Goal: Information Seeking & Learning: Learn about a topic

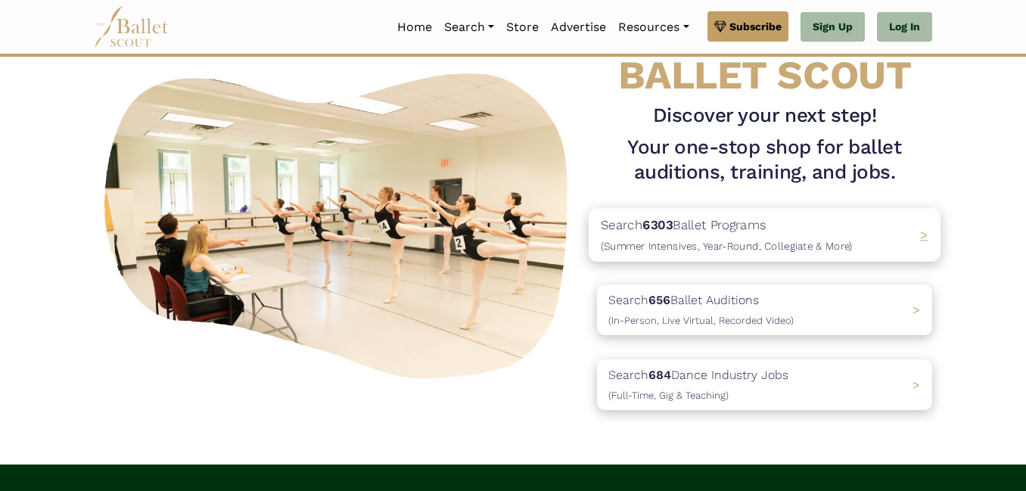
scroll to position [79, 0]
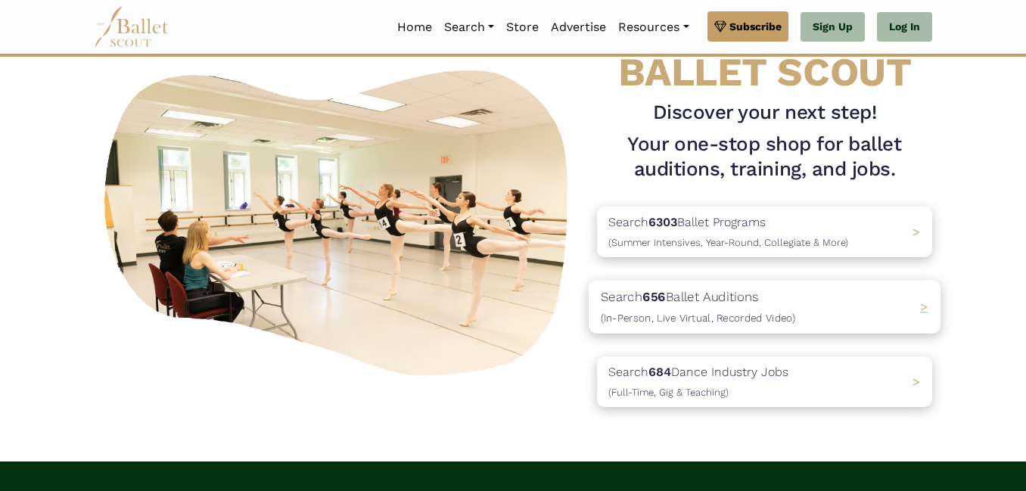
click at [722, 294] on p "Search 656 Ballet Auditions (In-Person, Live Virtual, Recorded Video)" at bounding box center [698, 307] width 194 height 41
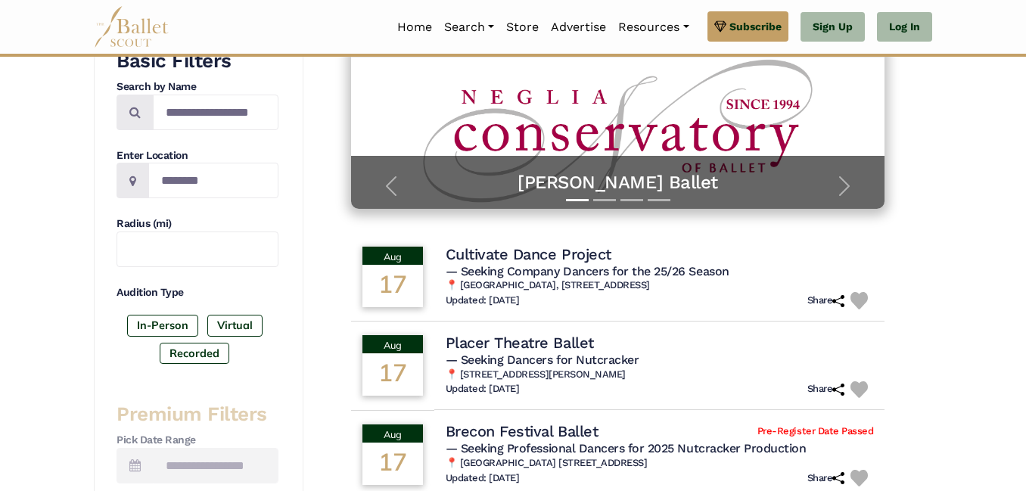
scroll to position [275, 0]
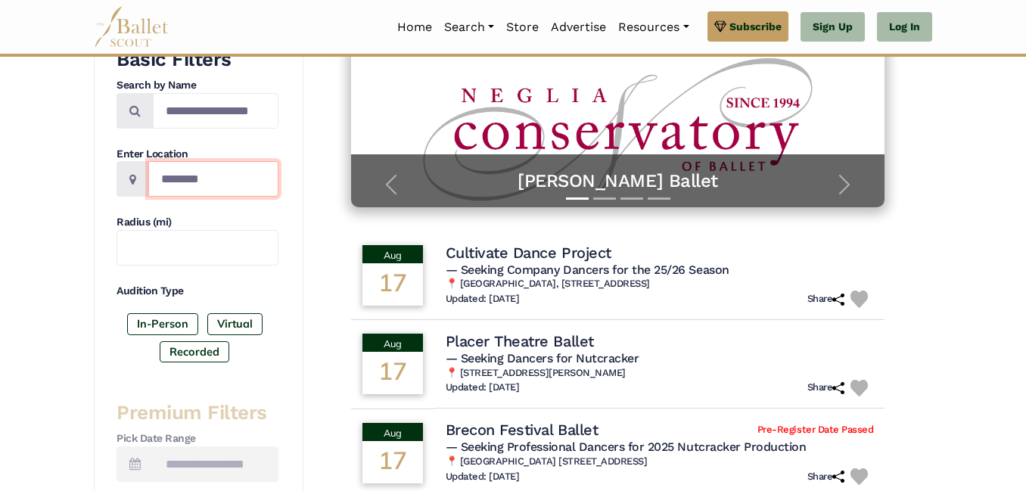
click at [218, 188] on input "Location" at bounding box center [213, 179] width 130 height 36
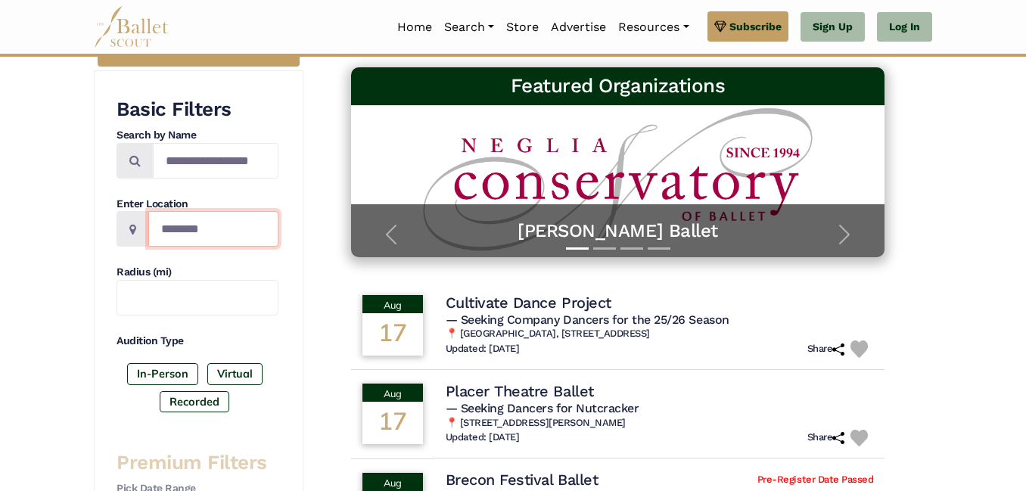
scroll to position [207, 0]
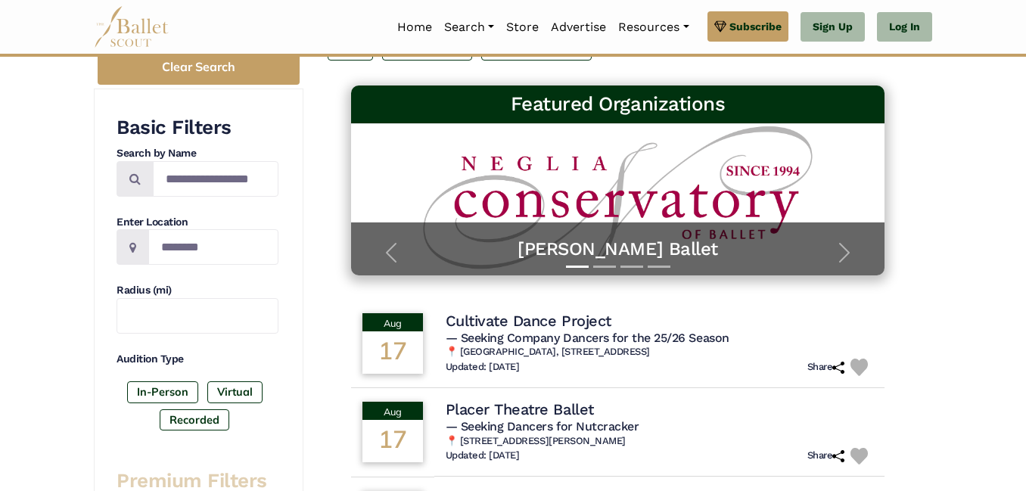
click at [135, 246] on icon at bounding box center [132, 247] width 7 height 12
click at [181, 251] on input "Location" at bounding box center [213, 247] width 130 height 36
type input "**********"
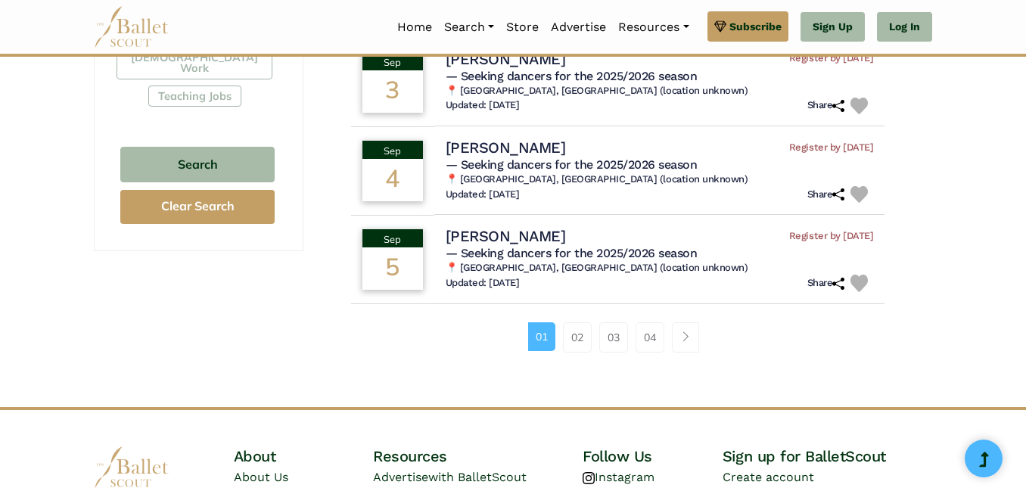
scroll to position [1003, 0]
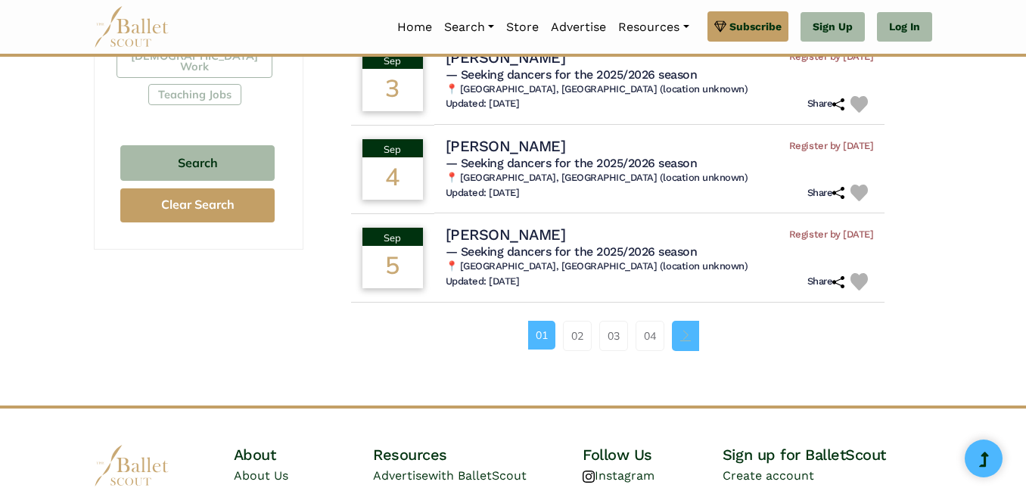
click at [692, 351] on link "Page navigation example" at bounding box center [685, 336] width 27 height 30
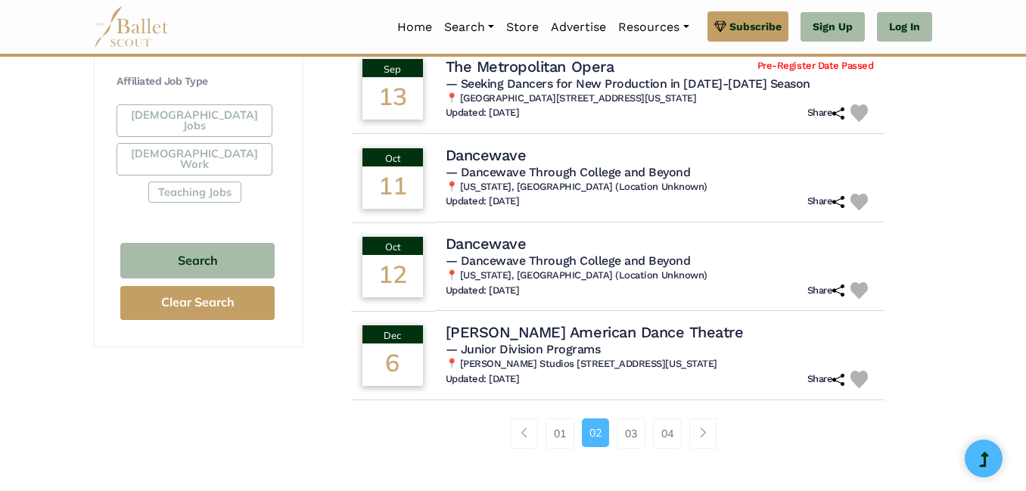
scroll to position [906, 0]
click at [460, 243] on h4 "Dancewave" at bounding box center [483, 242] width 82 height 20
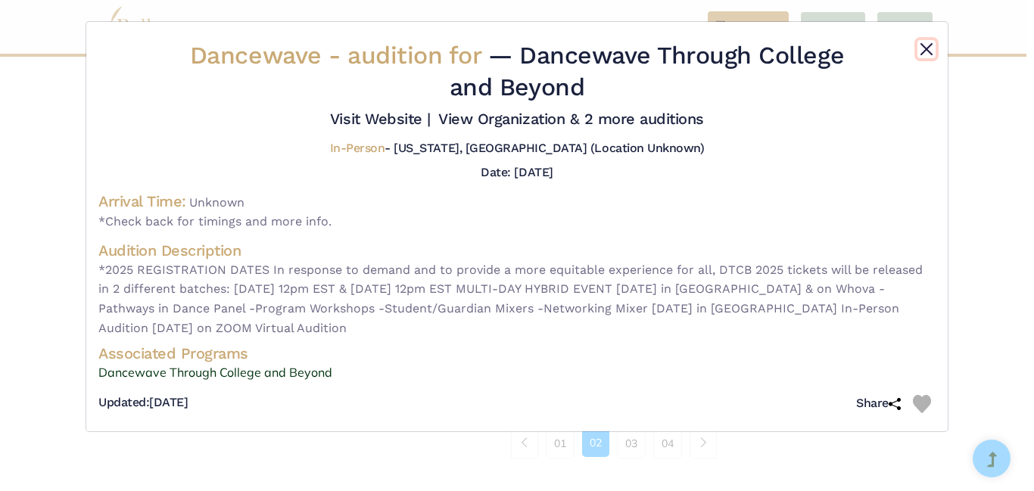
click at [924, 51] on button "Close" at bounding box center [926, 49] width 18 height 18
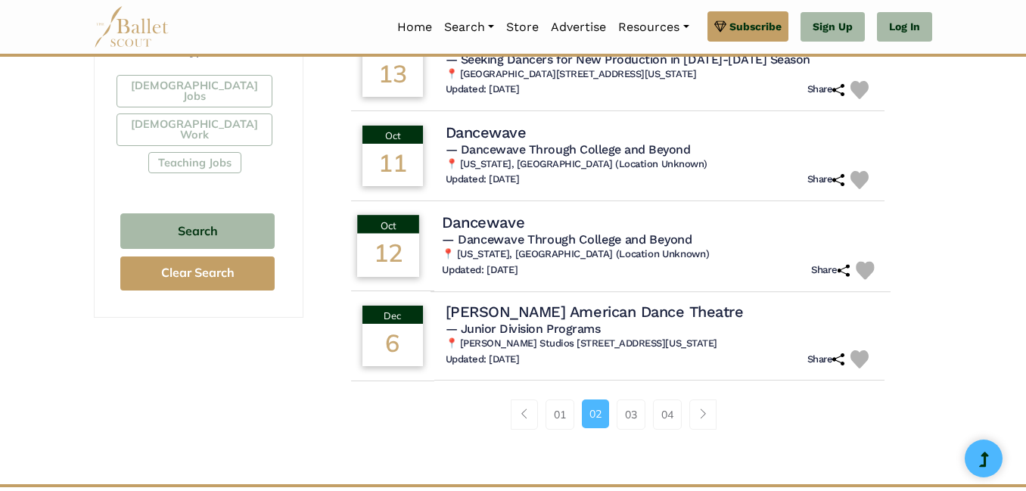
scroll to position [937, 0]
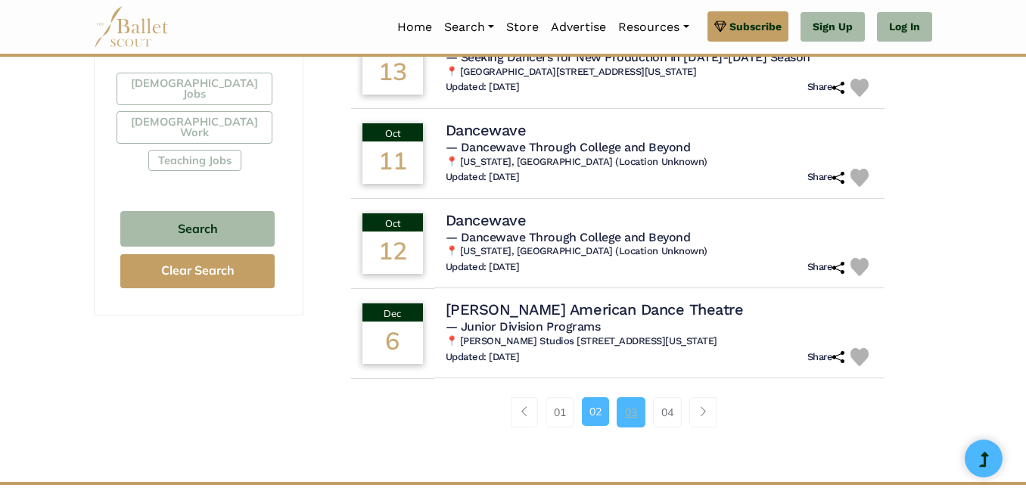
click at [624, 415] on link "03" at bounding box center [631, 412] width 29 height 30
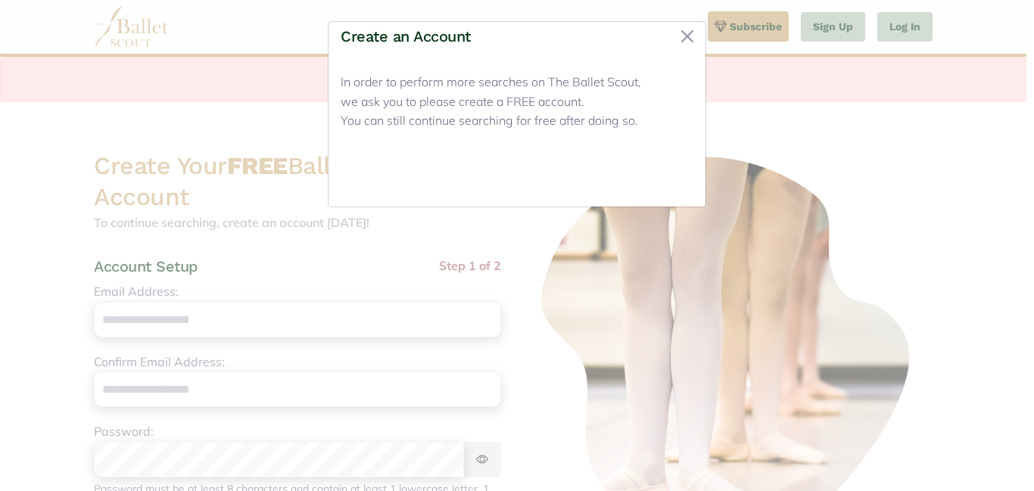
click at [642, 176] on button "Close" at bounding box center [664, 177] width 57 height 36
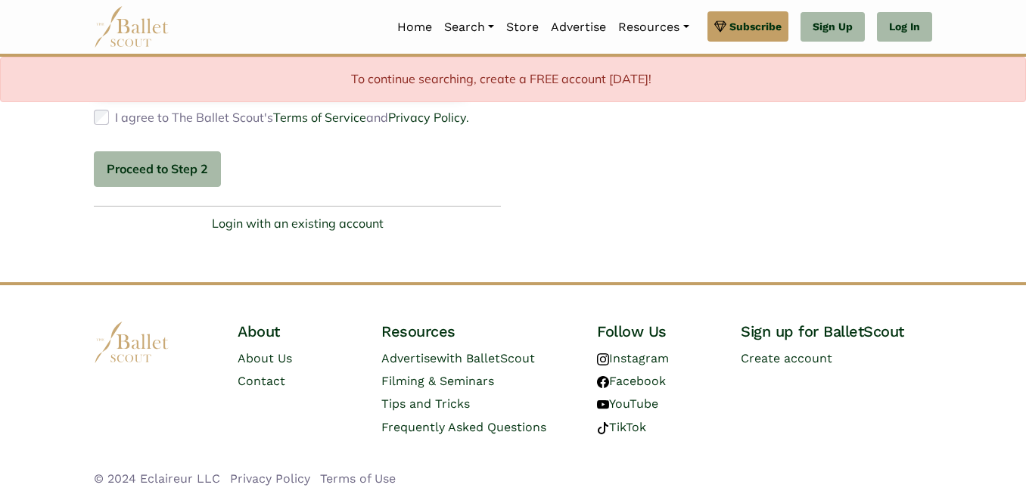
scroll to position [502, 0]
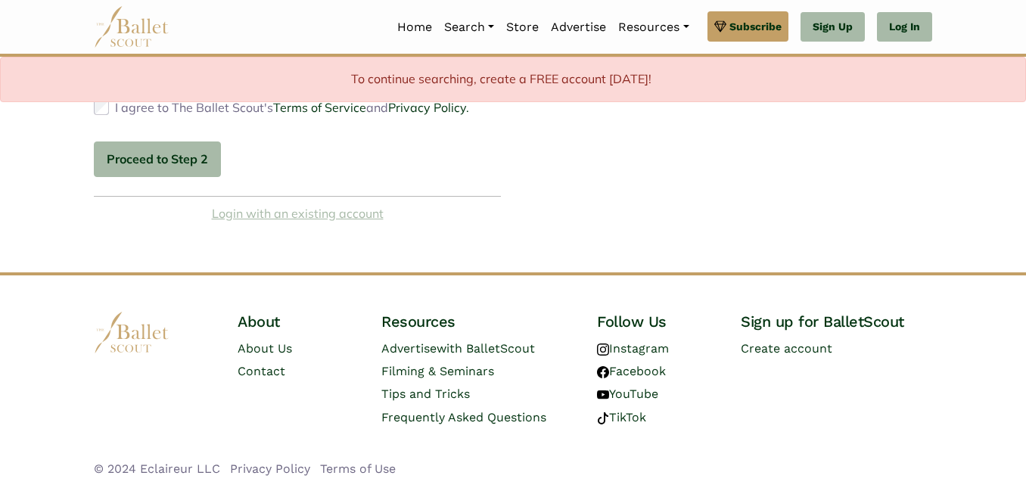
click at [352, 224] on link "Login with an existing account" at bounding box center [298, 214] width 172 height 20
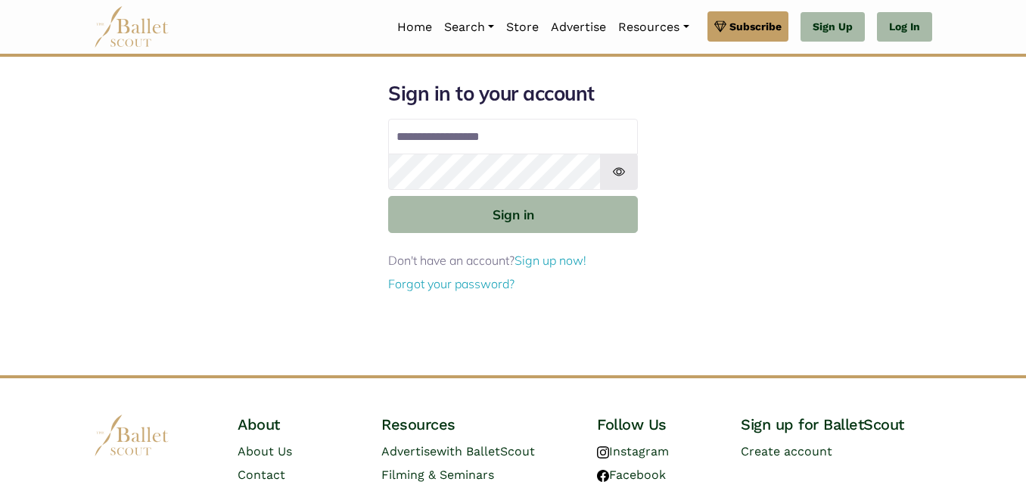
type input "**********"
click at [388, 196] on button "Sign in" at bounding box center [513, 214] width 250 height 37
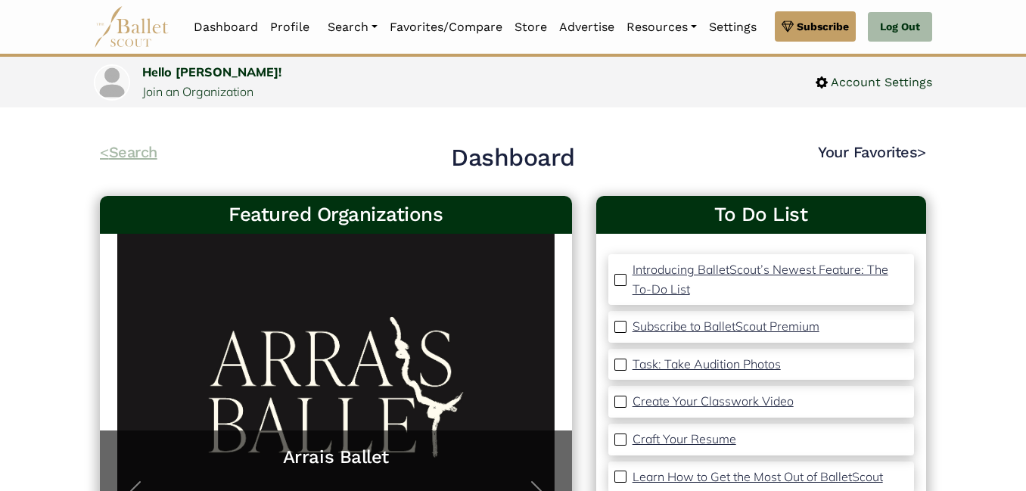
click at [126, 161] on link "< Search" at bounding box center [129, 152] width 58 height 18
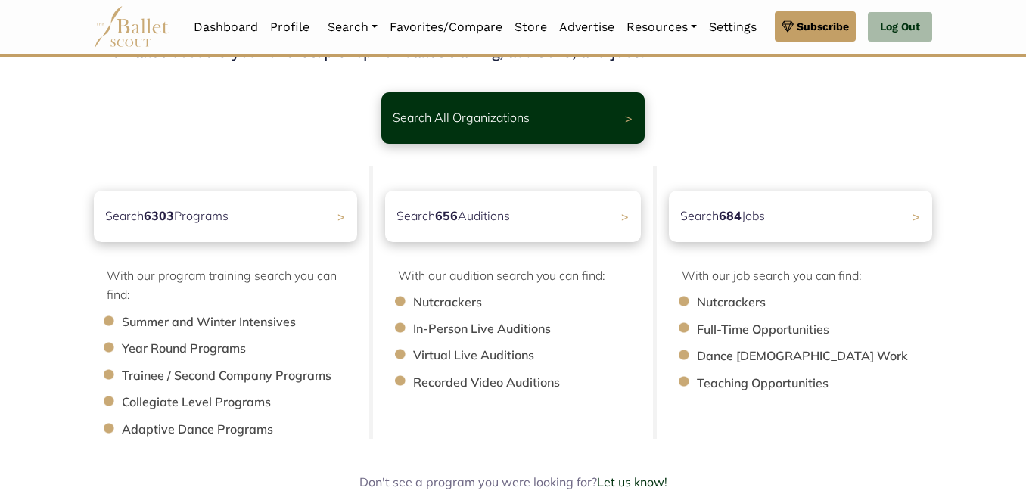
scroll to position [87, 0]
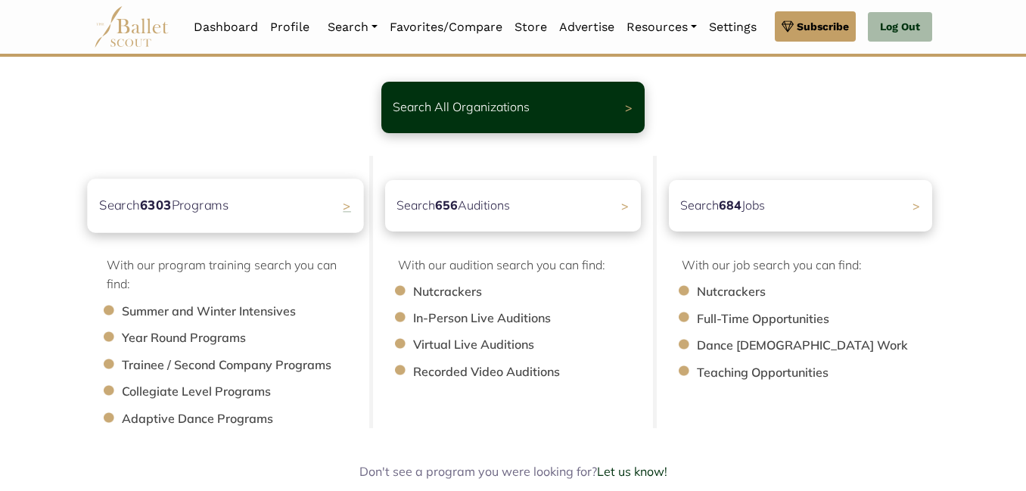
click at [302, 198] on div "Search 6303 Programs >" at bounding box center [225, 206] width 276 height 54
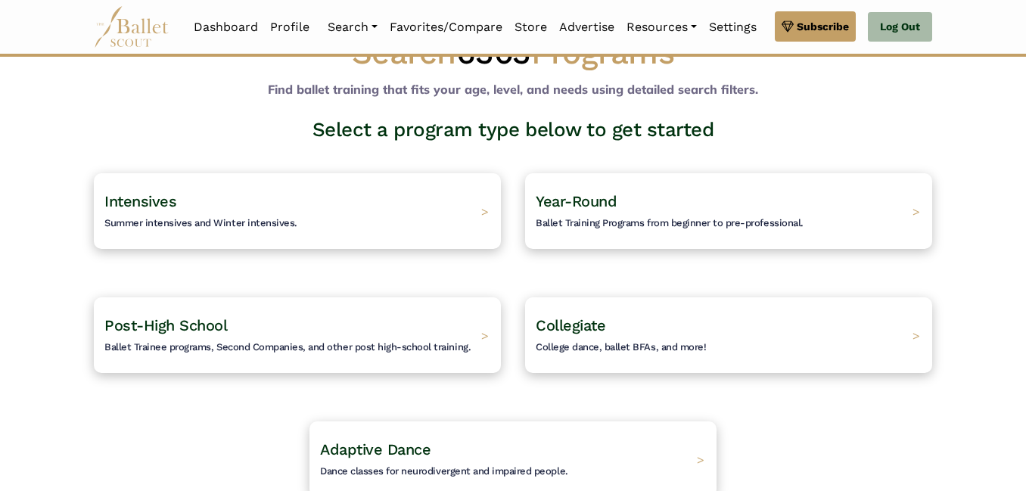
scroll to position [52, 0]
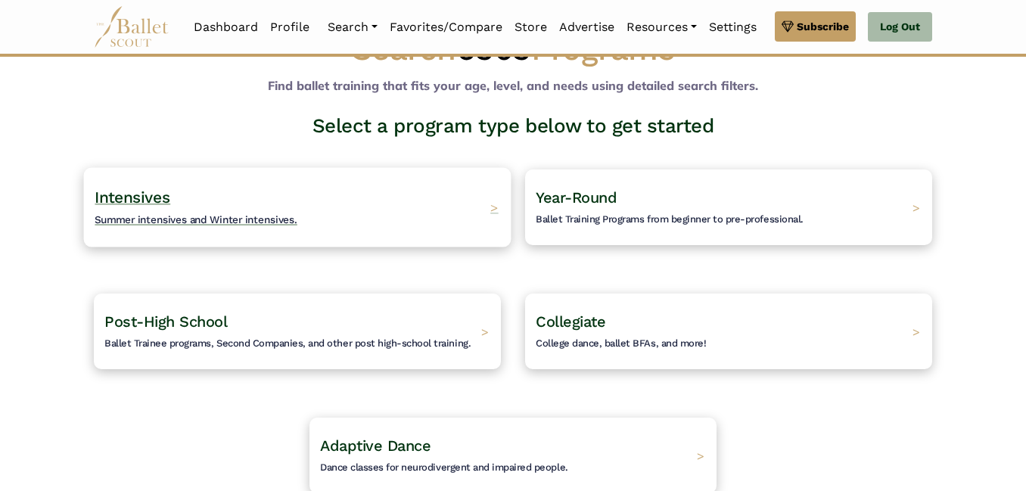
click at [157, 217] on h4 "Intensives Summer intensives and Winter intensives." at bounding box center [196, 208] width 203 height 42
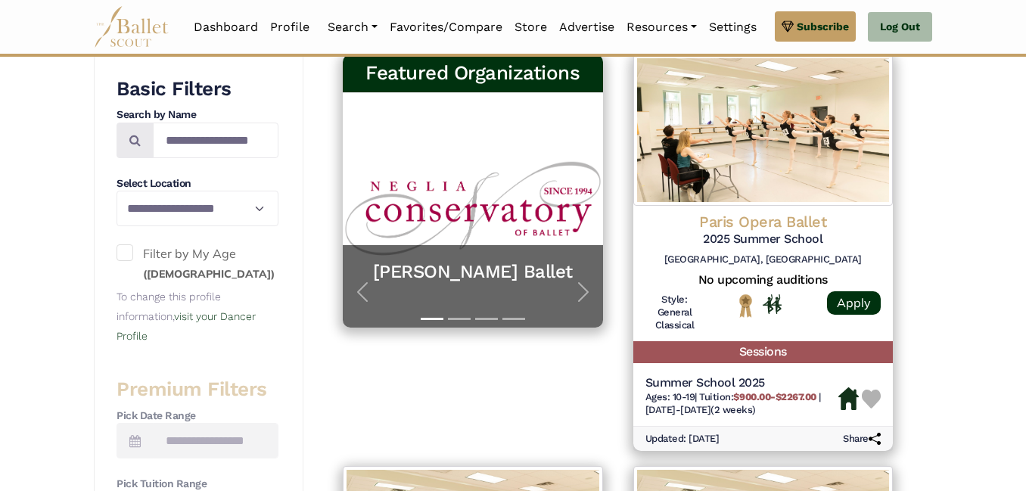
scroll to position [290, 0]
click at [131, 258] on span at bounding box center [125, 252] width 17 height 17
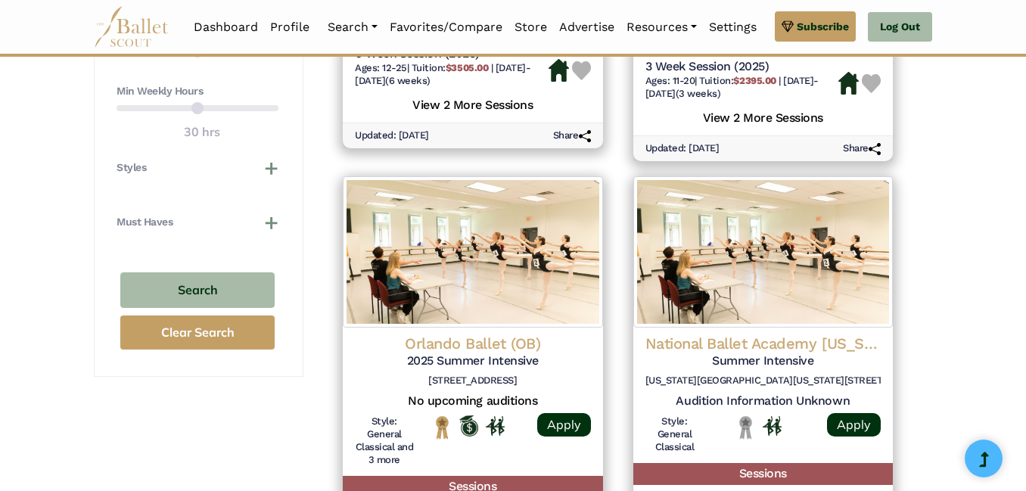
scroll to position [1033, 0]
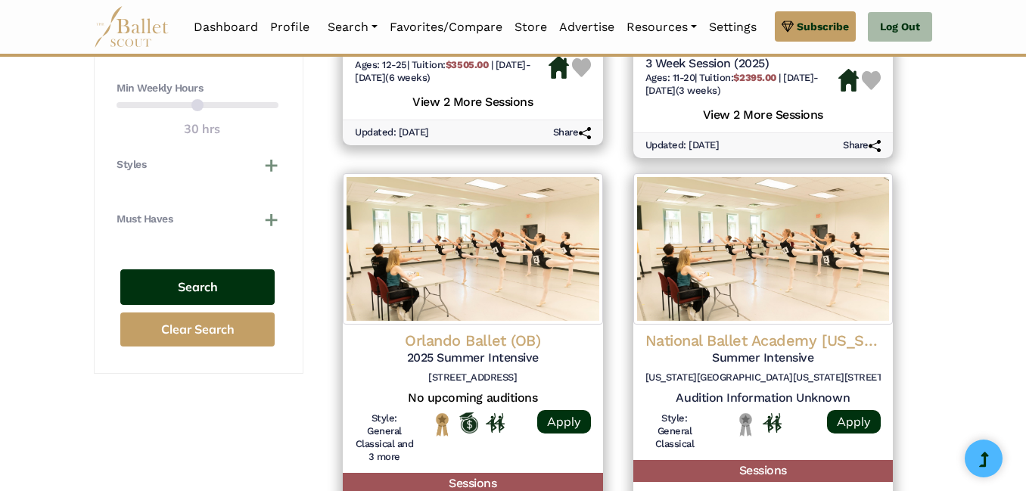
click at [169, 284] on button "Search" at bounding box center [197, 287] width 154 height 36
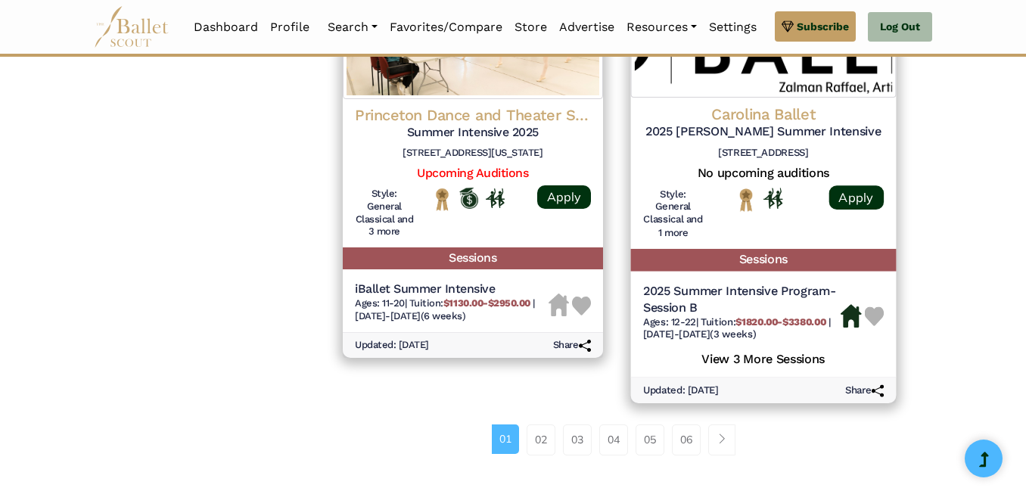
scroll to position [2147, 0]
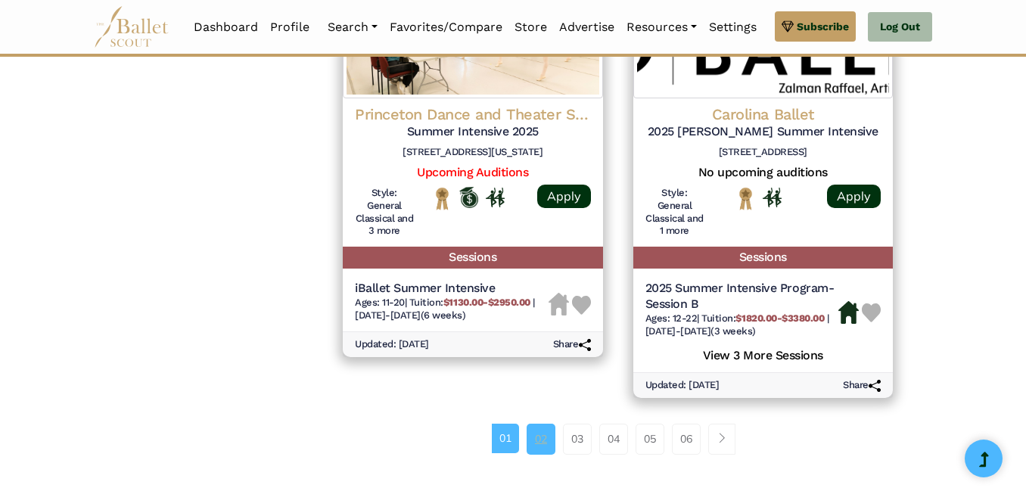
click at [541, 446] on link "02" at bounding box center [541, 439] width 29 height 30
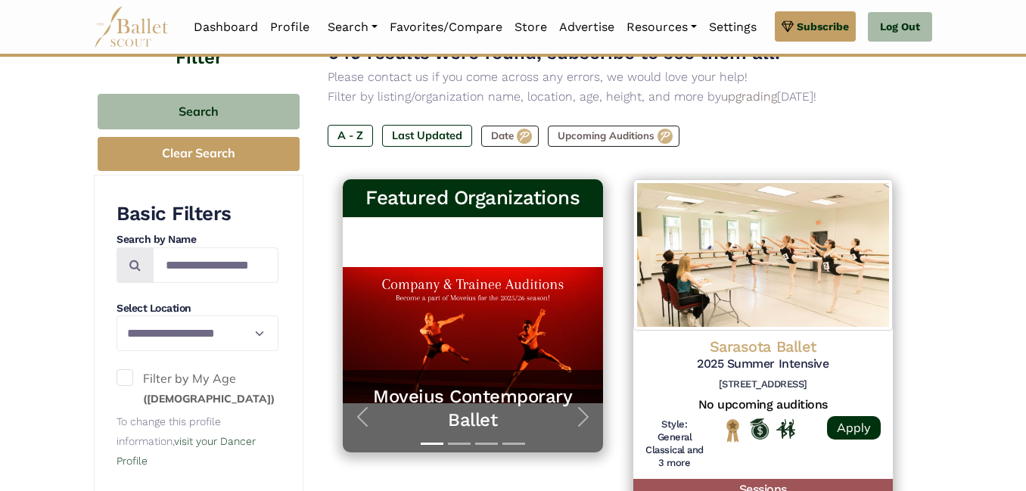
scroll to position [184, 0]
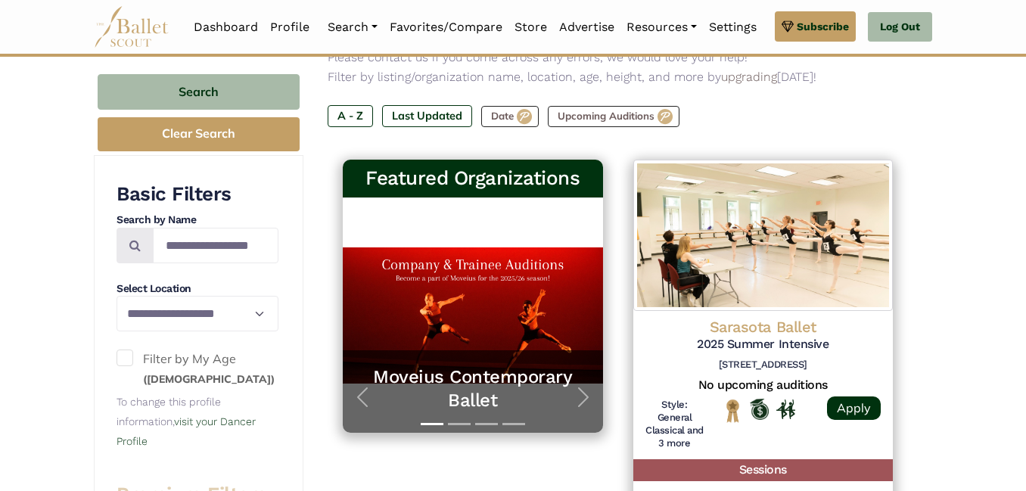
click at [759, 303] on img at bounding box center [763, 235] width 260 height 151
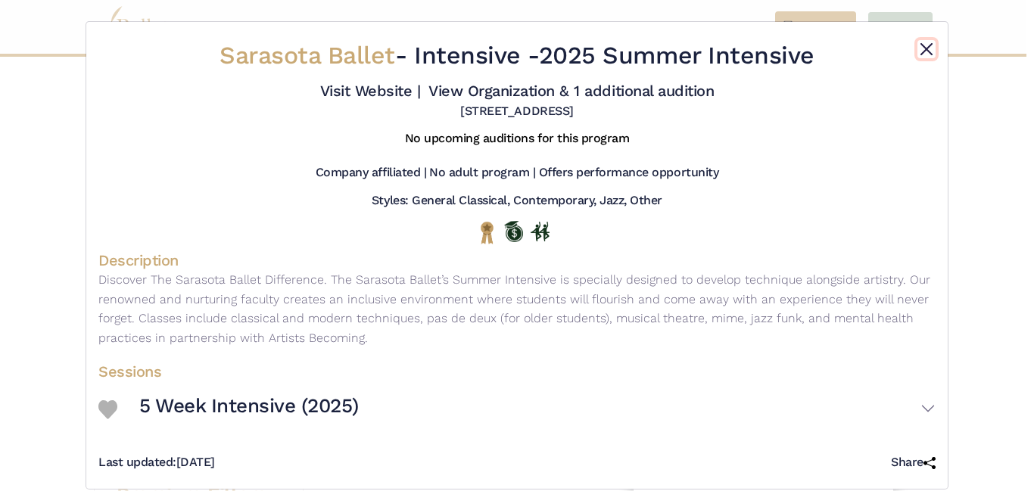
click at [925, 46] on button "Close" at bounding box center [926, 49] width 18 height 18
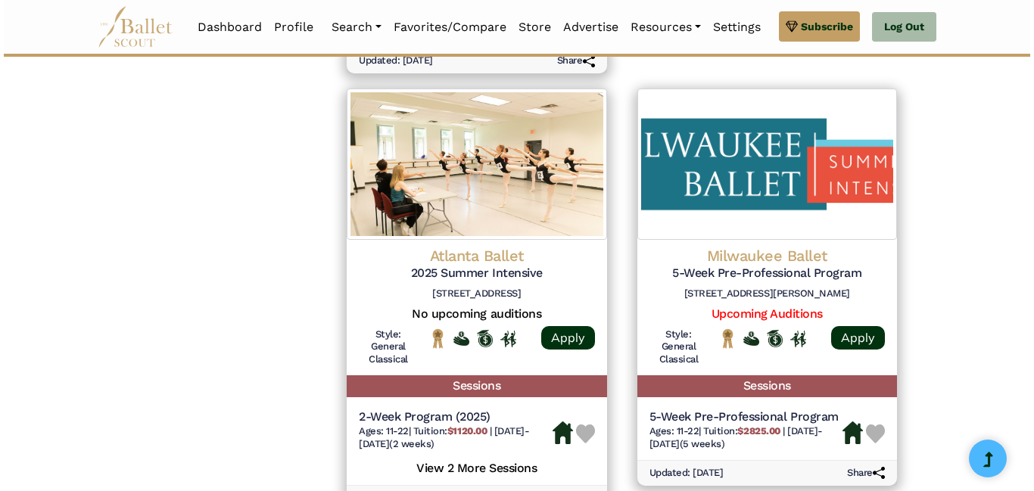
scroll to position [2017, 0]
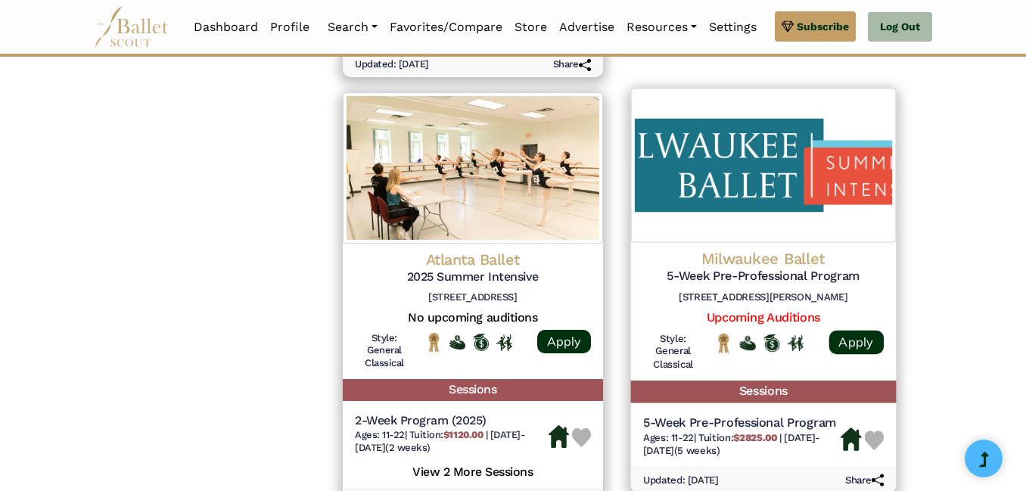
click at [729, 297] on h6 "128 N Jackson St, Milwaukee, WI 53202" at bounding box center [762, 297] width 241 height 13
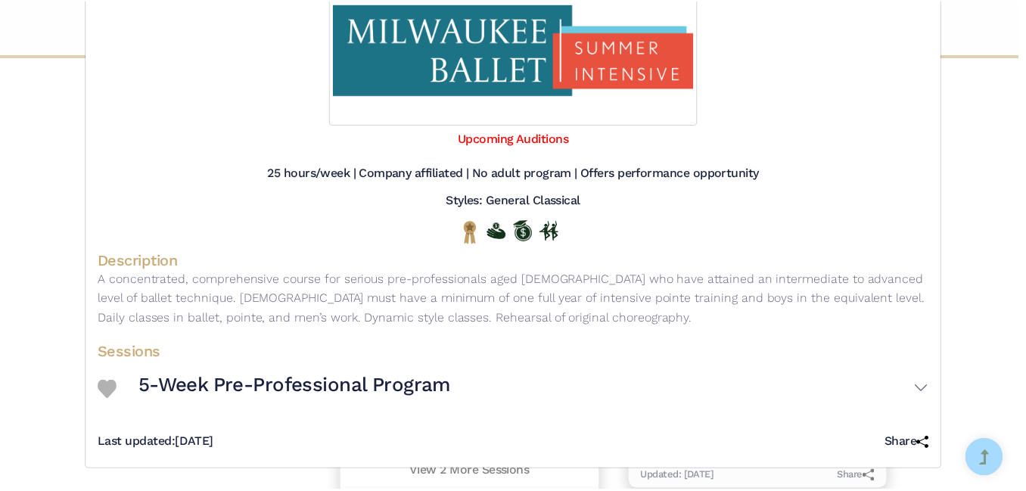
scroll to position [0, 0]
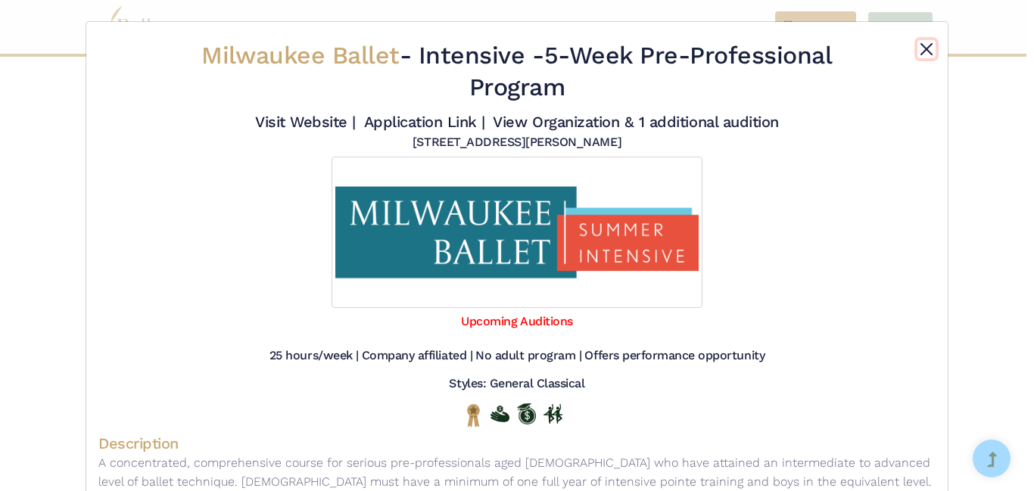
click at [928, 52] on button "Close" at bounding box center [926, 49] width 18 height 18
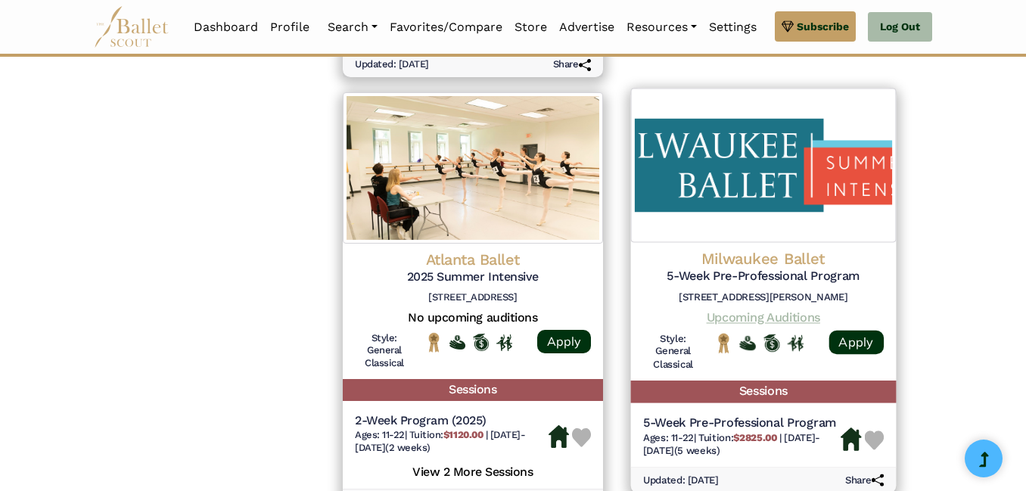
click at [770, 322] on link "Upcoming Auditions" at bounding box center [763, 317] width 114 height 14
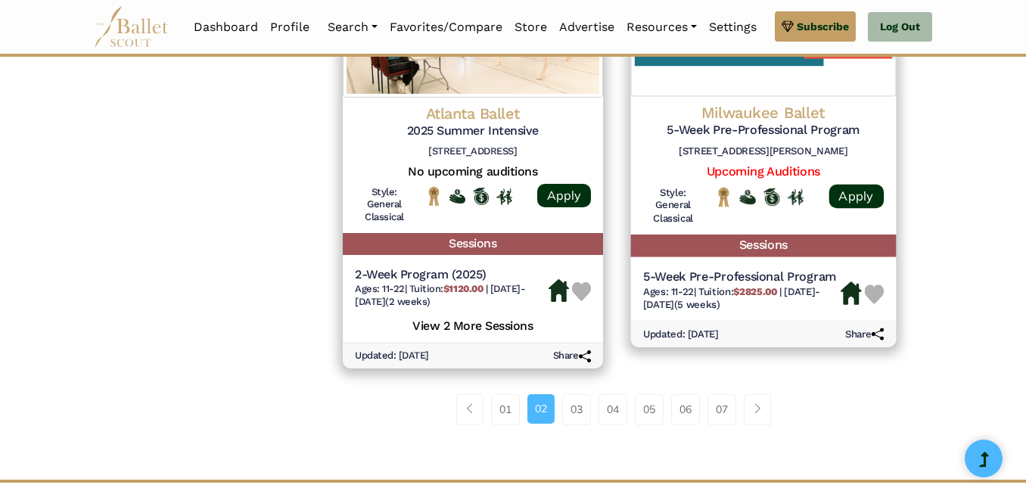
scroll to position [2171, 0]
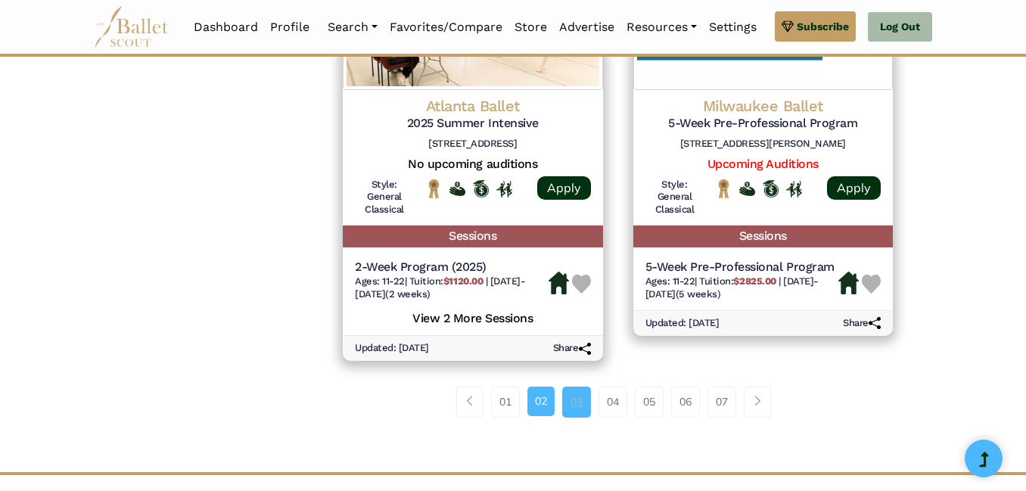
click at [572, 405] on link "03" at bounding box center [576, 402] width 29 height 30
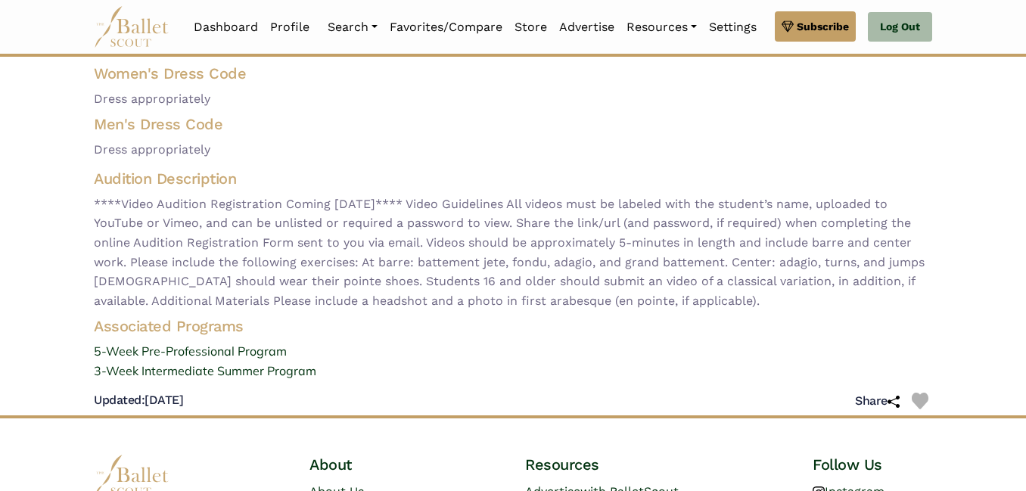
scroll to position [439, 0]
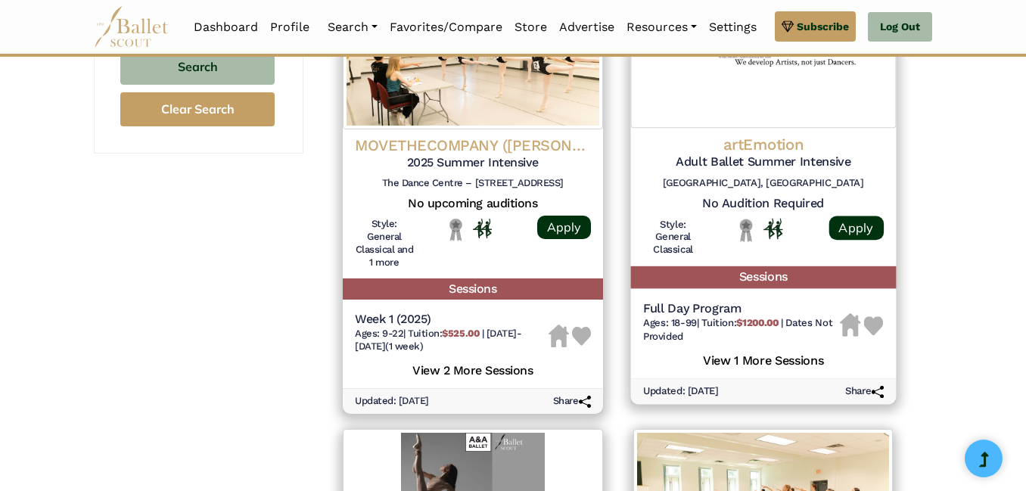
scroll to position [1254, 0]
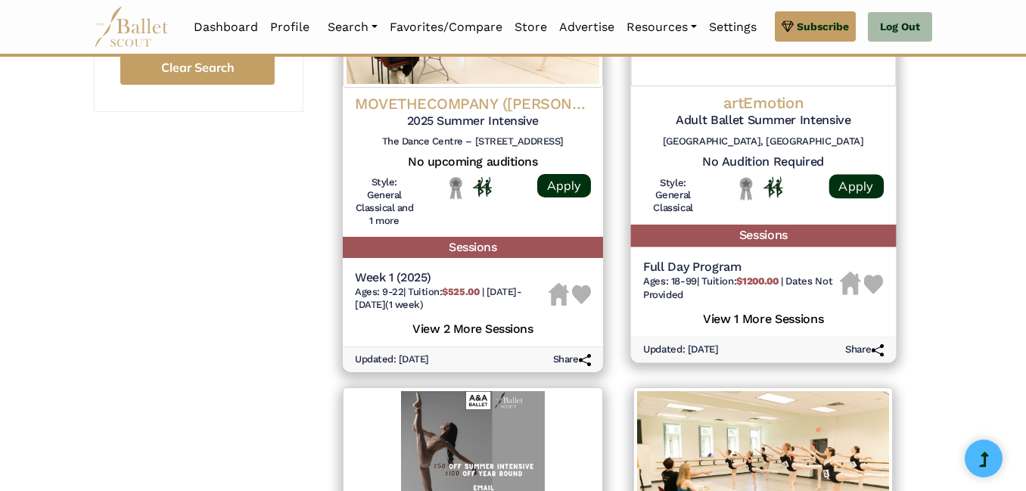
click at [902, 303] on div "artEmotion Adult Ballet Summer Intensive Salt Lake City, UT No Audition Require…" at bounding box center [763, 154] width 296 height 459
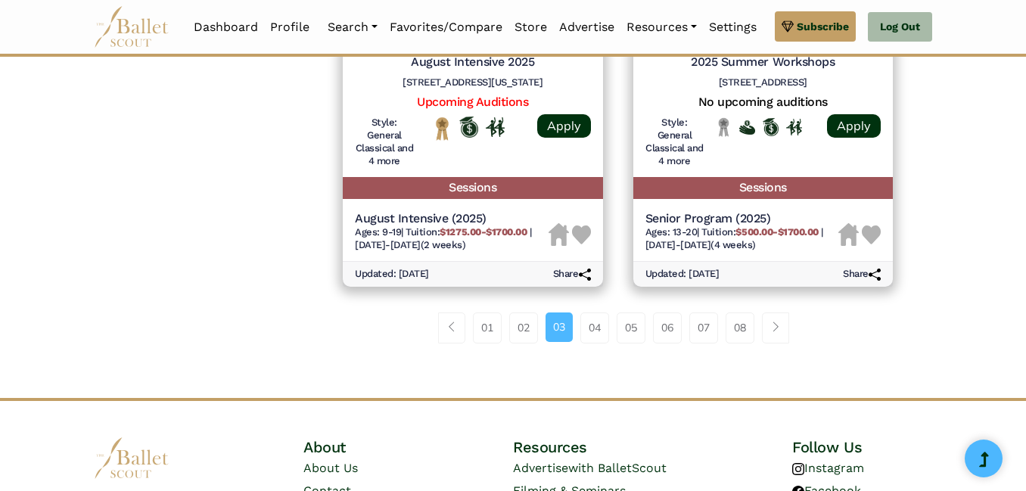
scroll to position [0, 0]
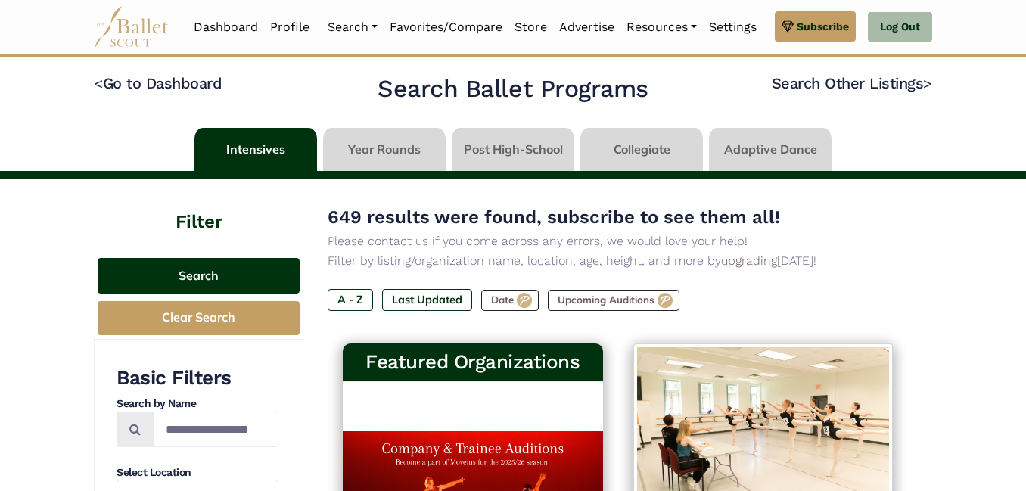
click at [260, 283] on button "Search" at bounding box center [199, 276] width 202 height 36
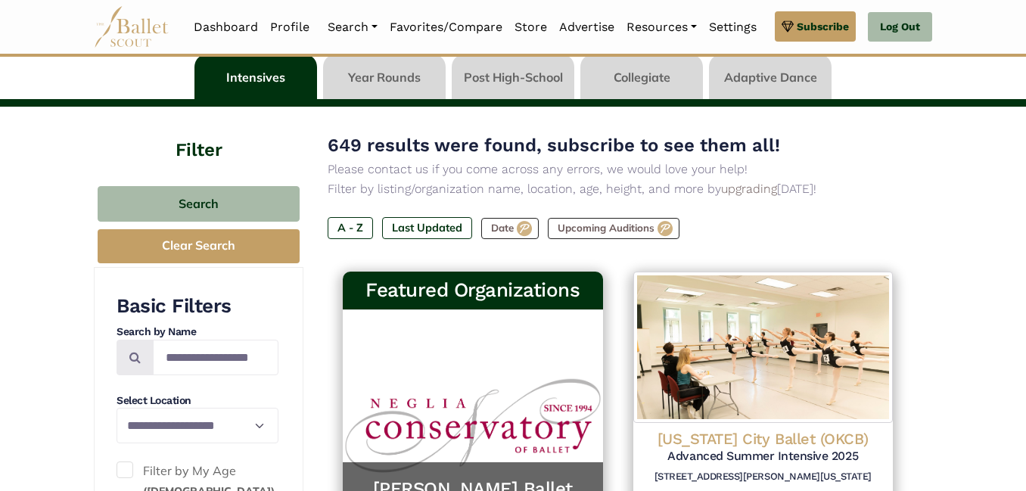
scroll to position [72, 0]
click at [213, 369] on input "Search by names..." at bounding box center [216, 358] width 126 height 36
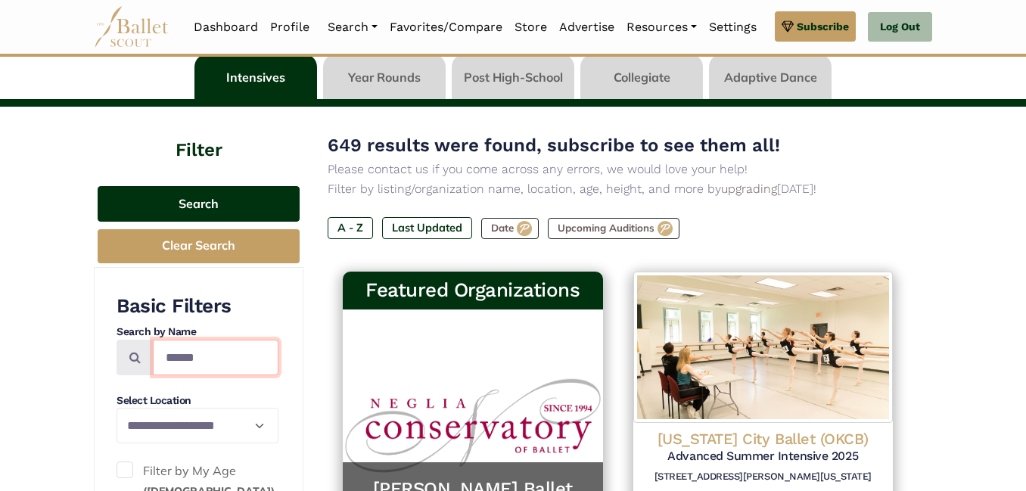
type input "******"
click at [249, 207] on button "Search" at bounding box center [199, 204] width 202 height 36
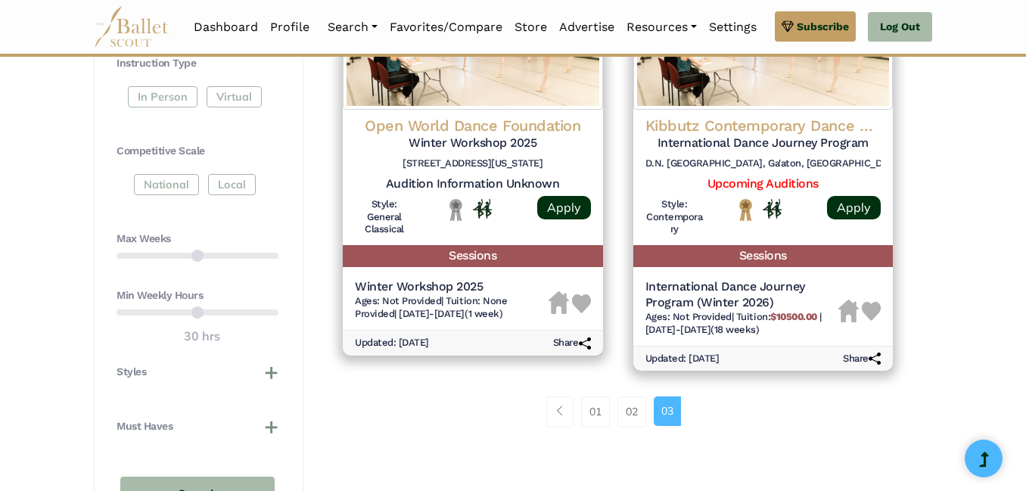
scroll to position [827, 0]
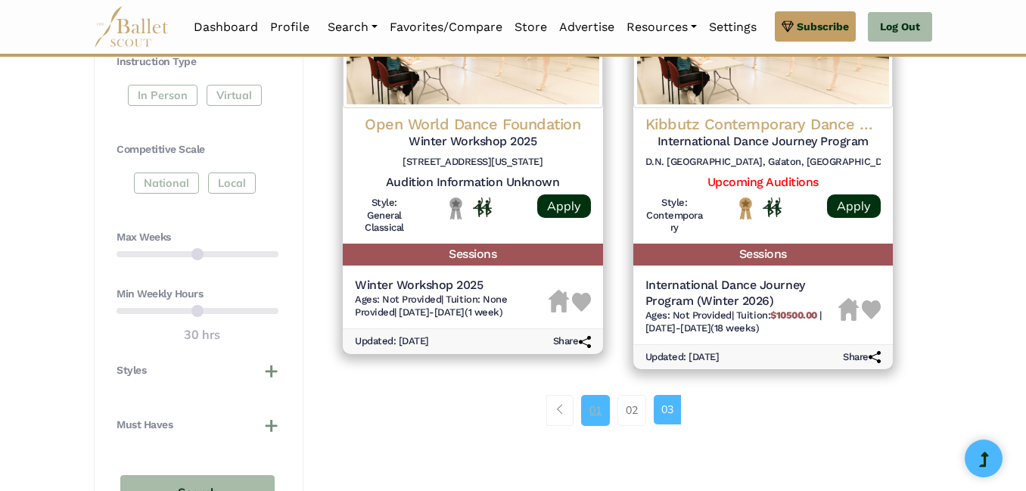
click at [599, 410] on link "01" at bounding box center [595, 410] width 29 height 30
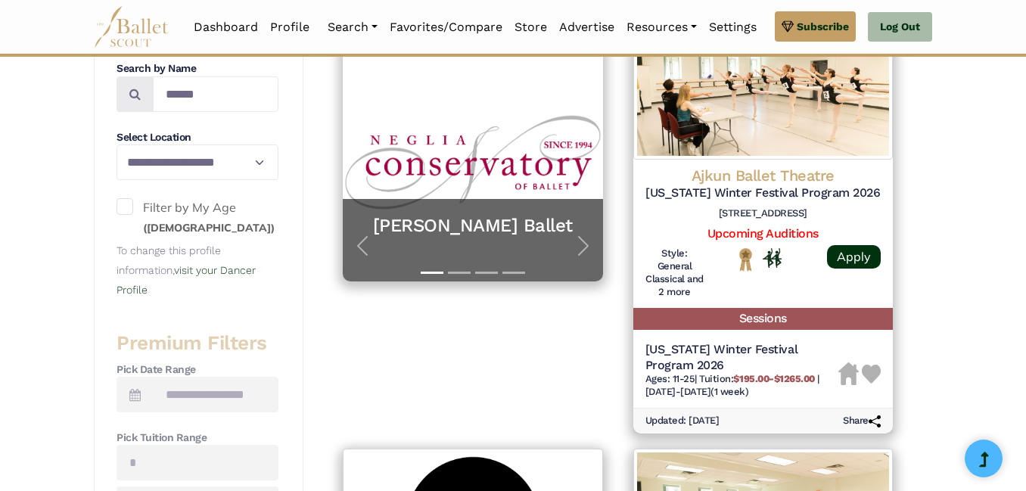
scroll to position [341, 0]
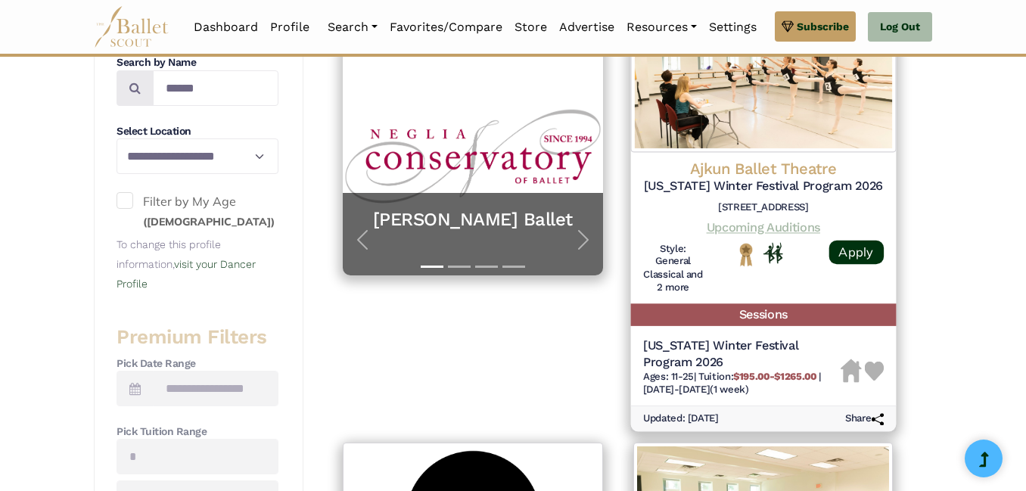
click at [760, 232] on link "Upcoming Auditions" at bounding box center [763, 227] width 114 height 14
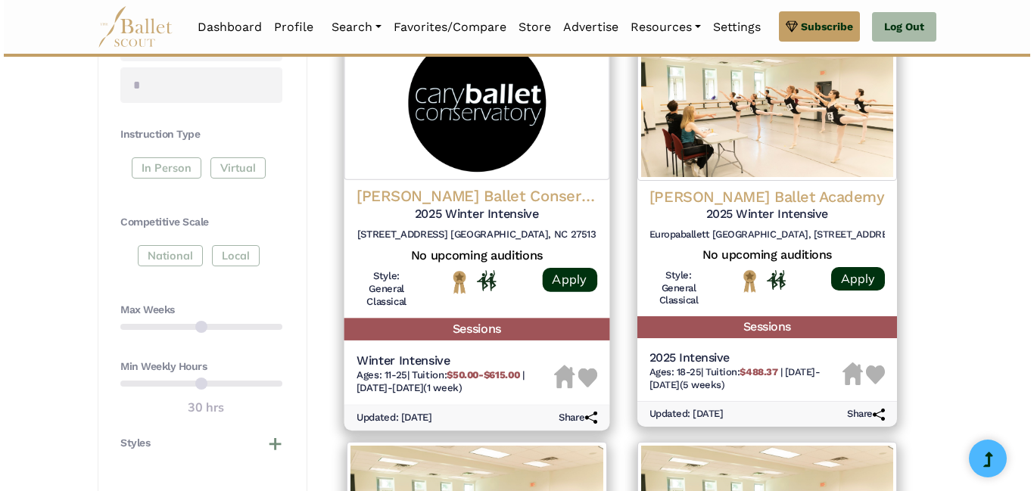
scroll to position [756, 0]
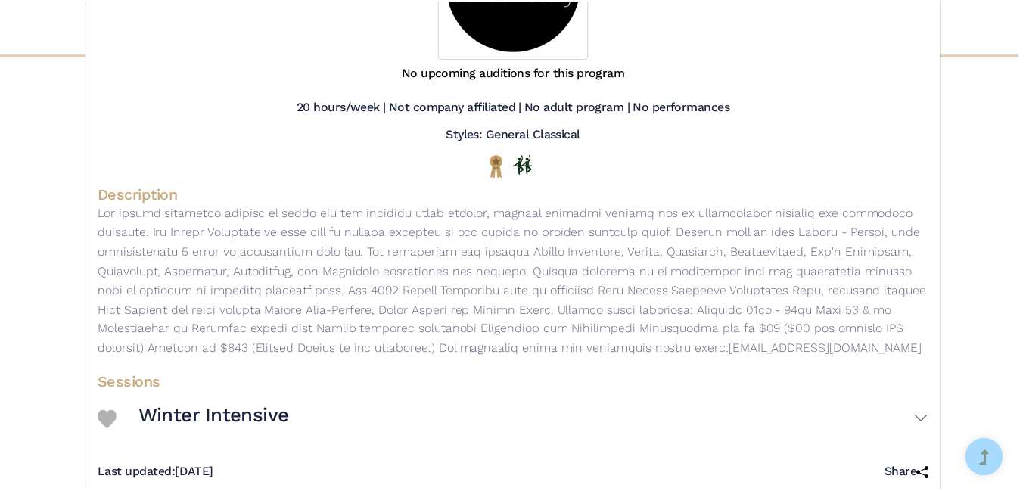
scroll to position [0, 0]
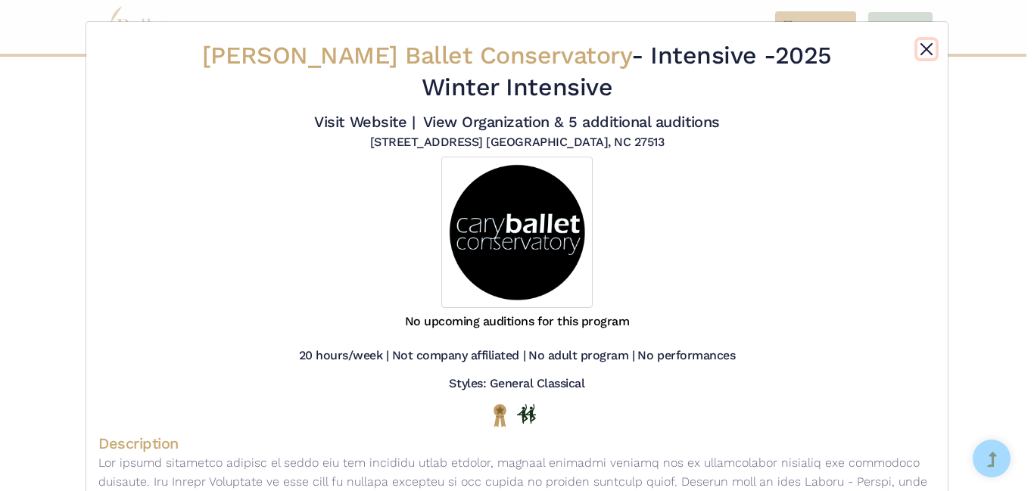
click at [917, 54] on button "Close" at bounding box center [926, 49] width 18 height 18
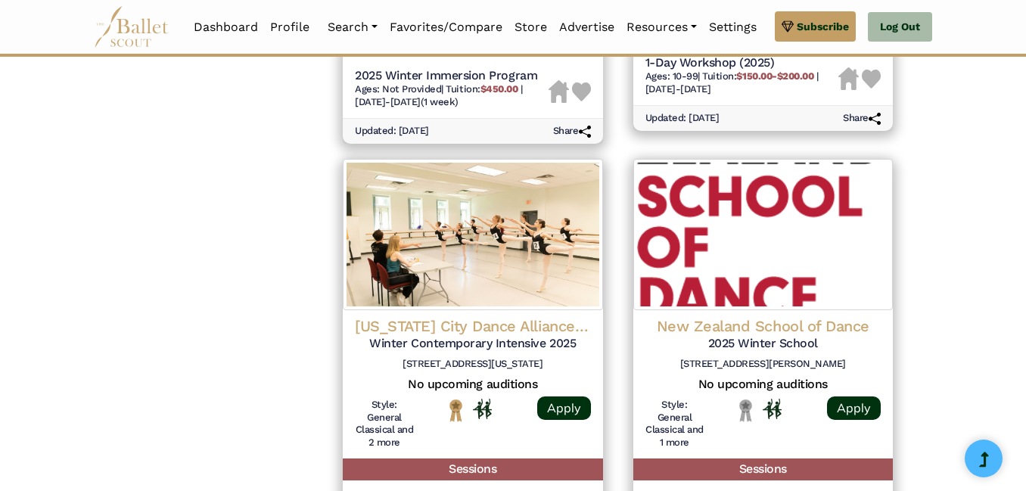
scroll to position [1463, 0]
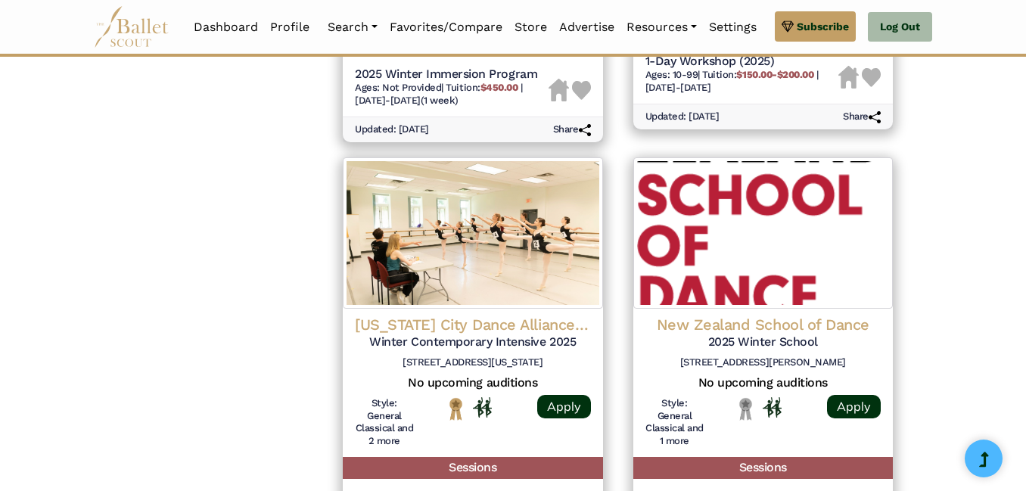
click at [966, 325] on div "**********" at bounding box center [513, 17] width 1026 height 2604
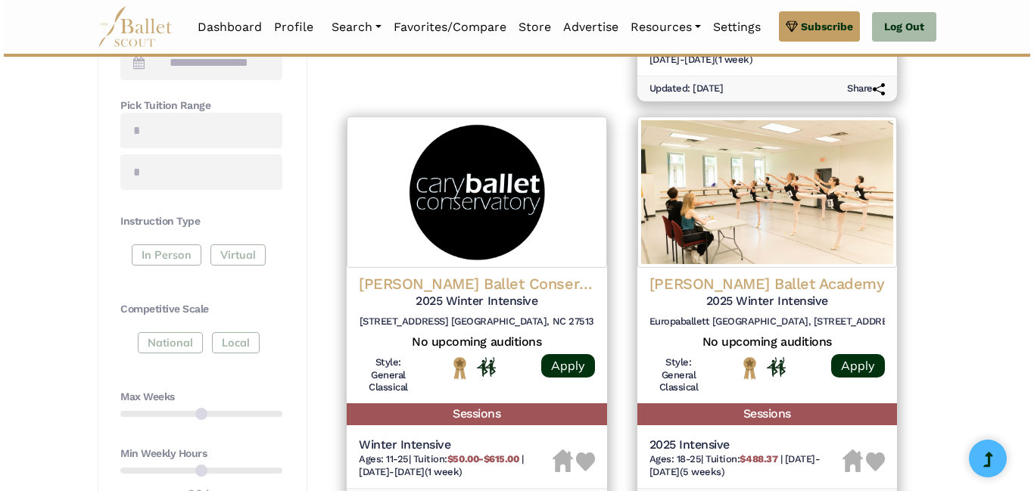
scroll to position [641, 0]
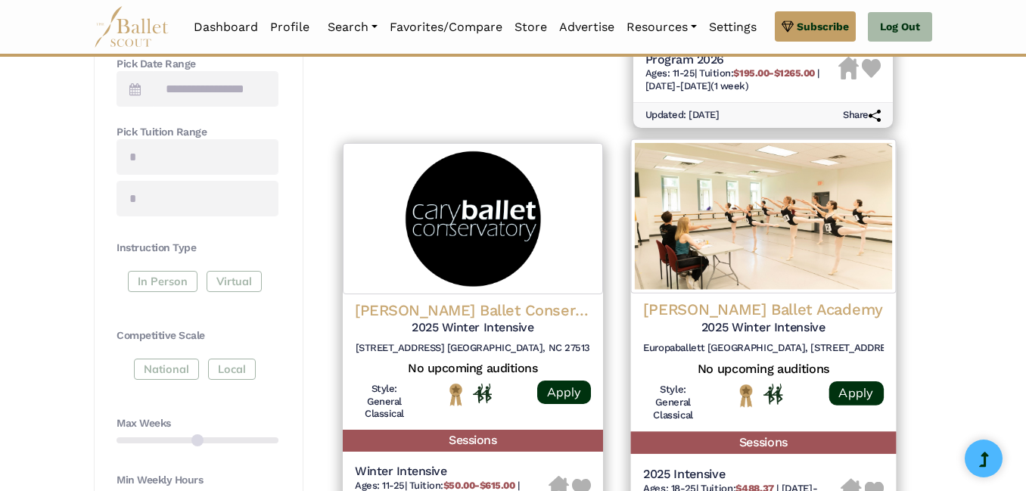
click at [836, 351] on h6 "Europaballett [GEOGRAPHIC_DATA], [STREET_ADDRESS]" at bounding box center [762, 348] width 241 height 13
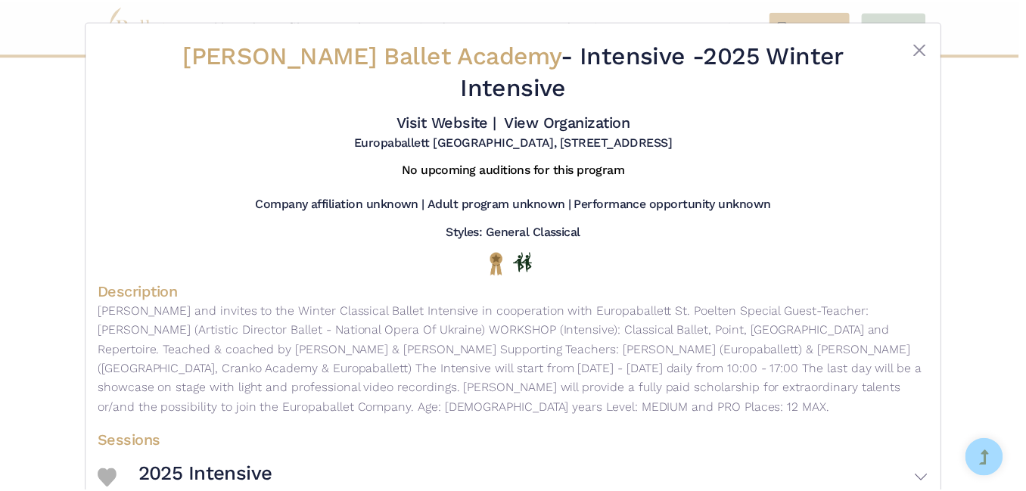
scroll to position [2, 0]
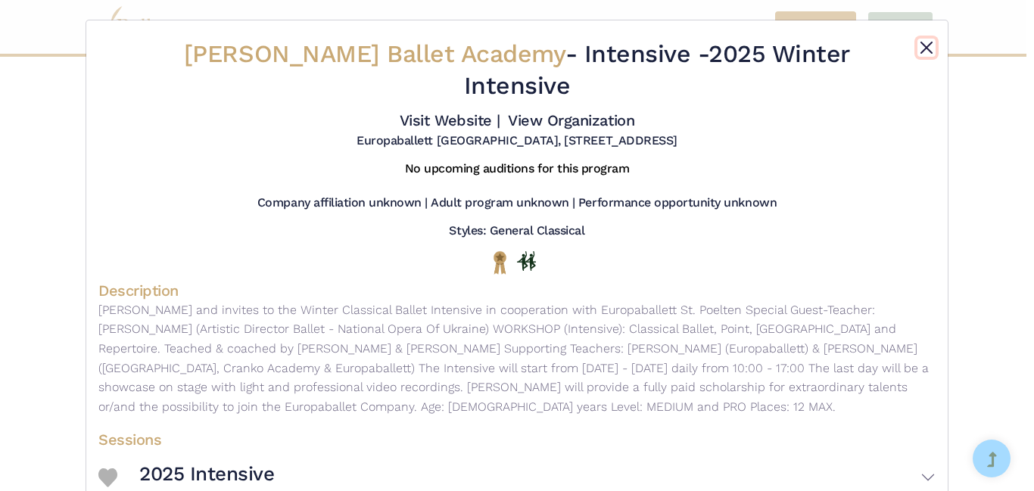
click at [919, 53] on button "Close" at bounding box center [926, 48] width 18 height 18
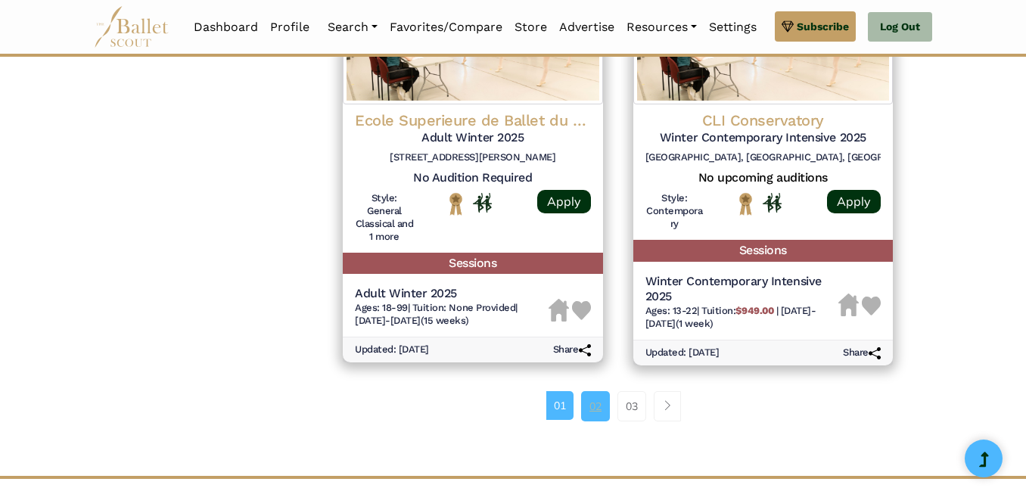
scroll to position [2096, 0]
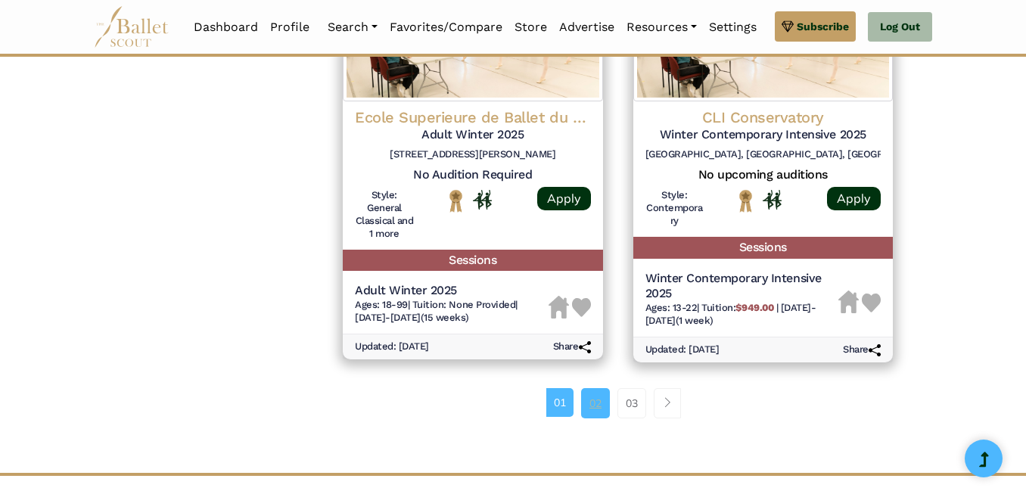
click at [592, 411] on link "02" at bounding box center [595, 403] width 29 height 30
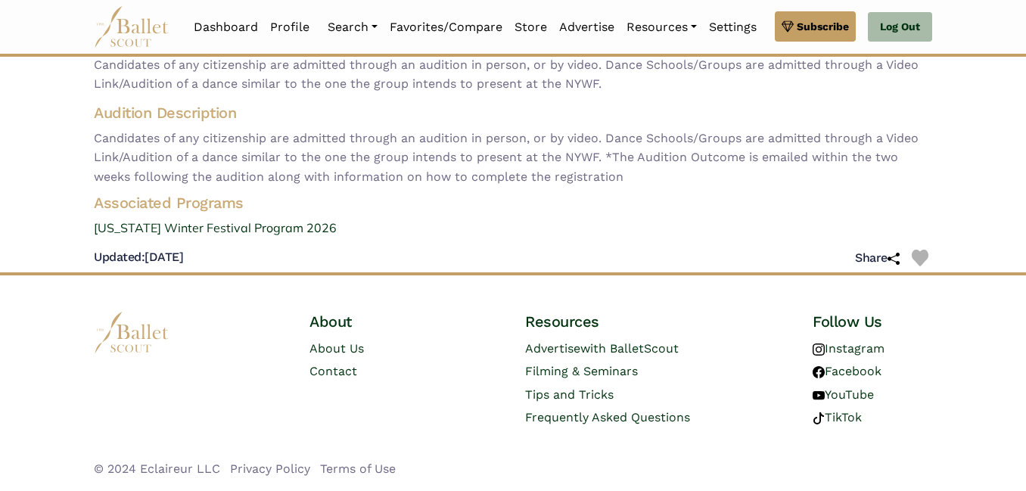
scroll to position [196, 0]
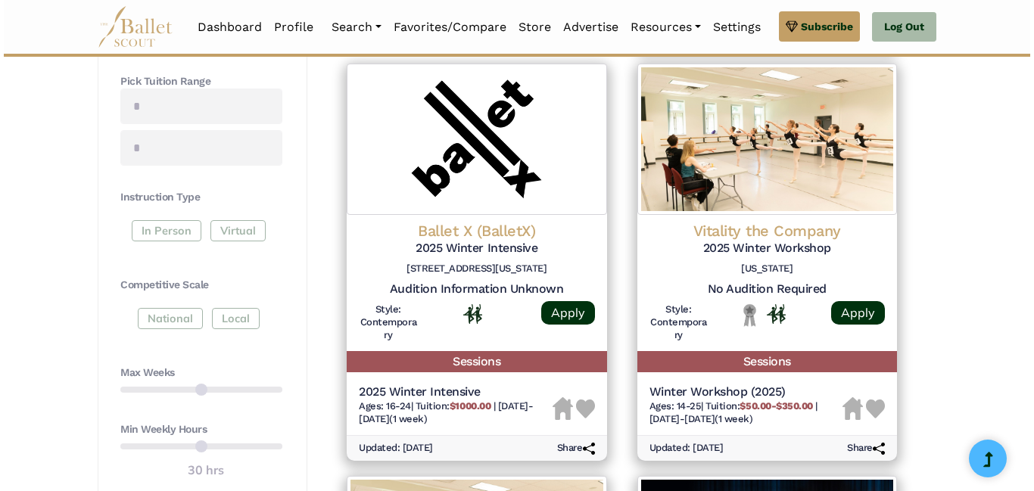
scroll to position [691, 0]
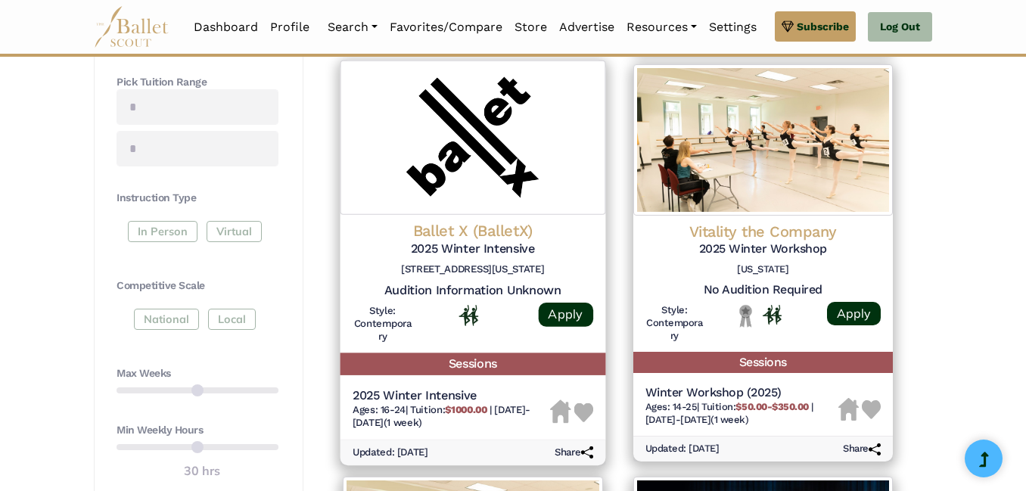
click at [583, 291] on h5 "Audition Information Unknown" at bounding box center [473, 291] width 241 height 16
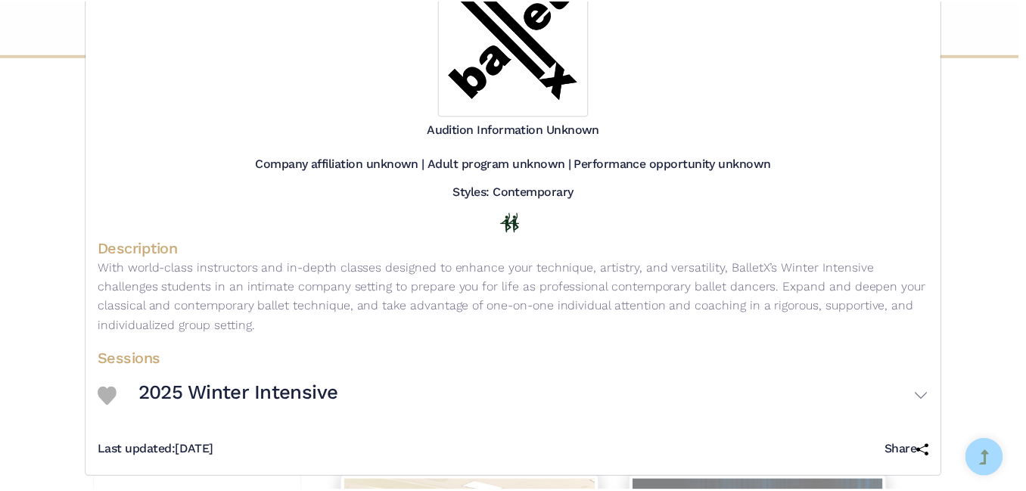
scroll to position [0, 0]
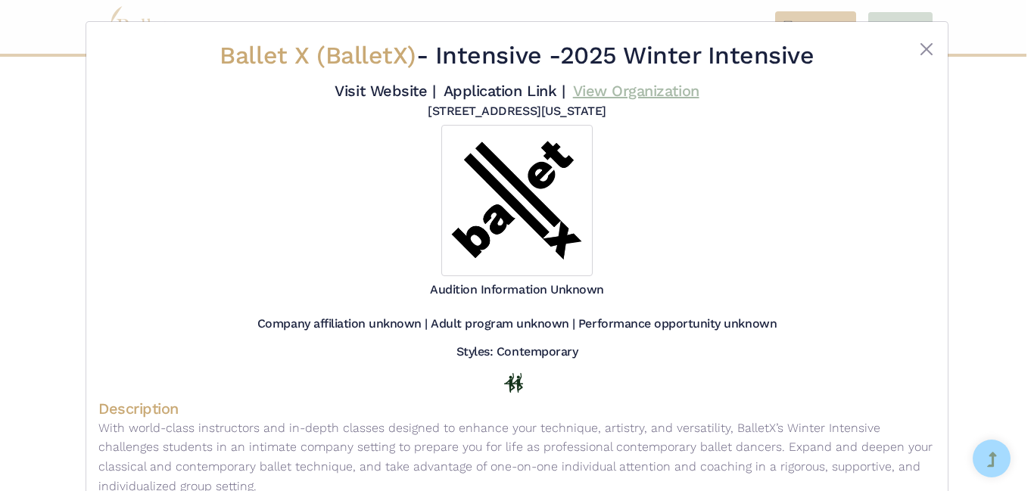
click at [640, 93] on link "View Organization" at bounding box center [636, 91] width 126 height 18
click at [919, 54] on button "Close" at bounding box center [926, 49] width 18 height 18
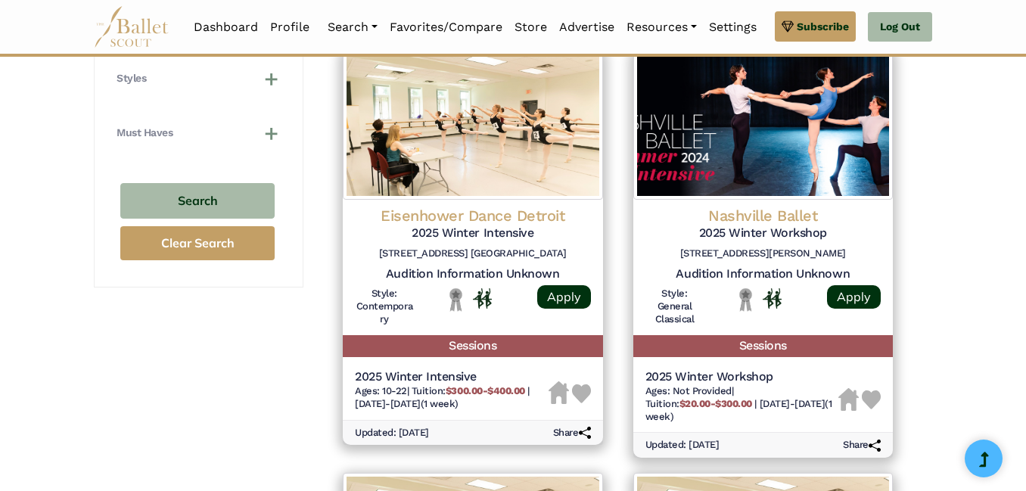
scroll to position [1118, 0]
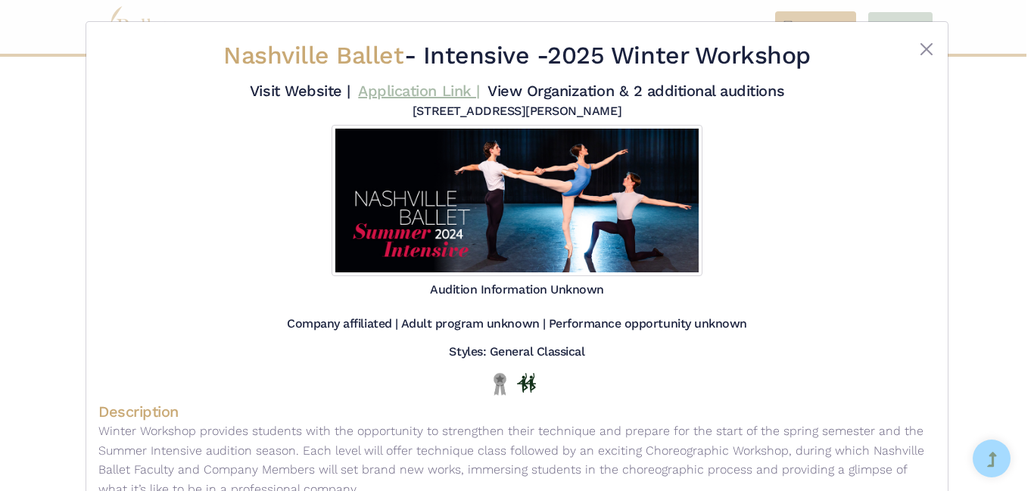
click at [459, 92] on link "Application Link |" at bounding box center [418, 91] width 121 height 18
click at [919, 48] on button "Close" at bounding box center [926, 49] width 18 height 18
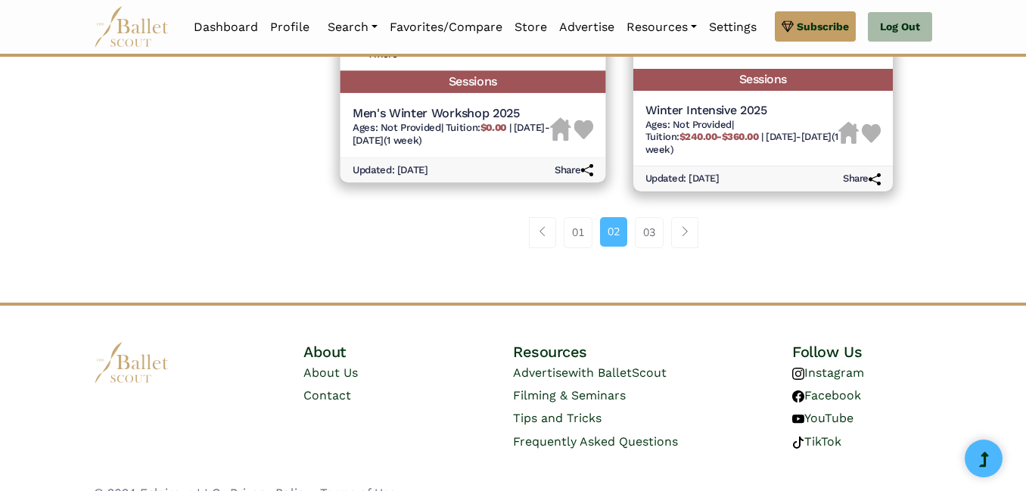
scroll to position [2252, 0]
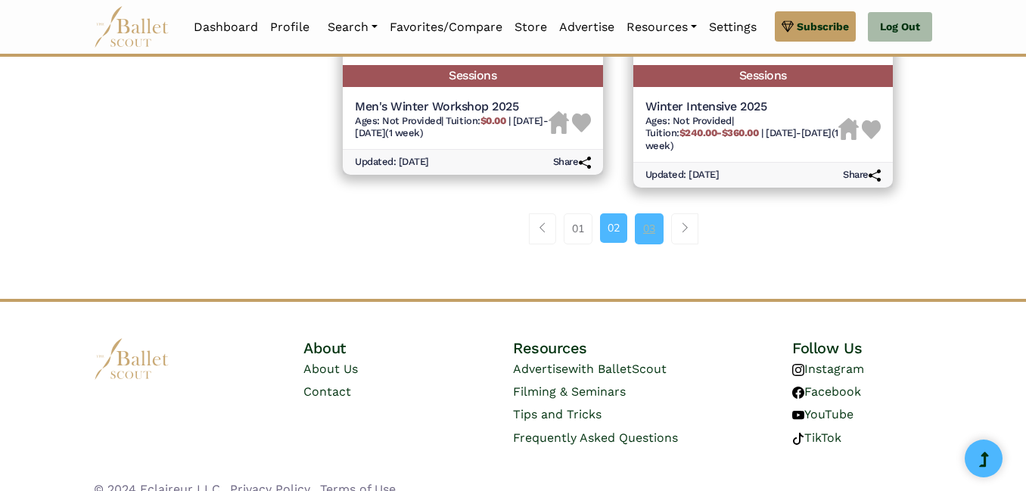
click at [657, 213] on link "03" at bounding box center [649, 228] width 29 height 30
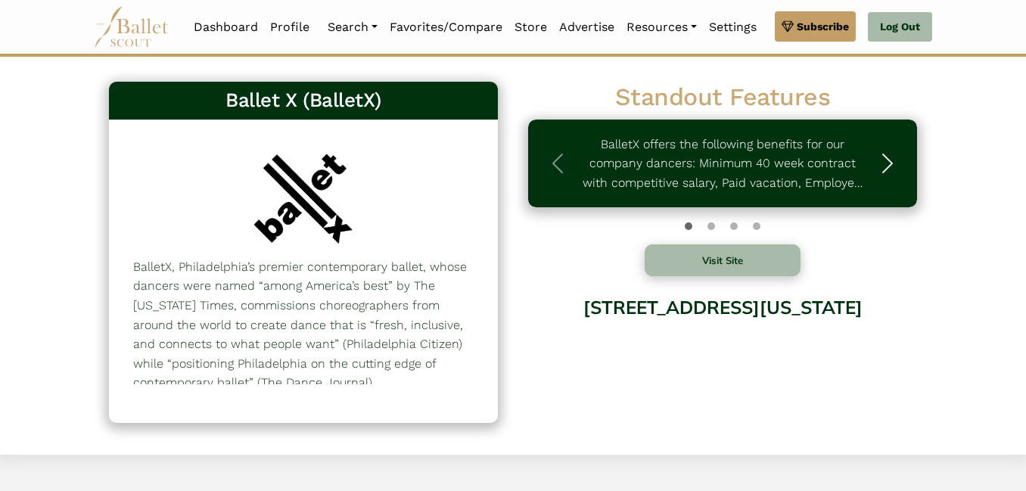
click at [885, 176] on span "button" at bounding box center [888, 163] width 24 height 24
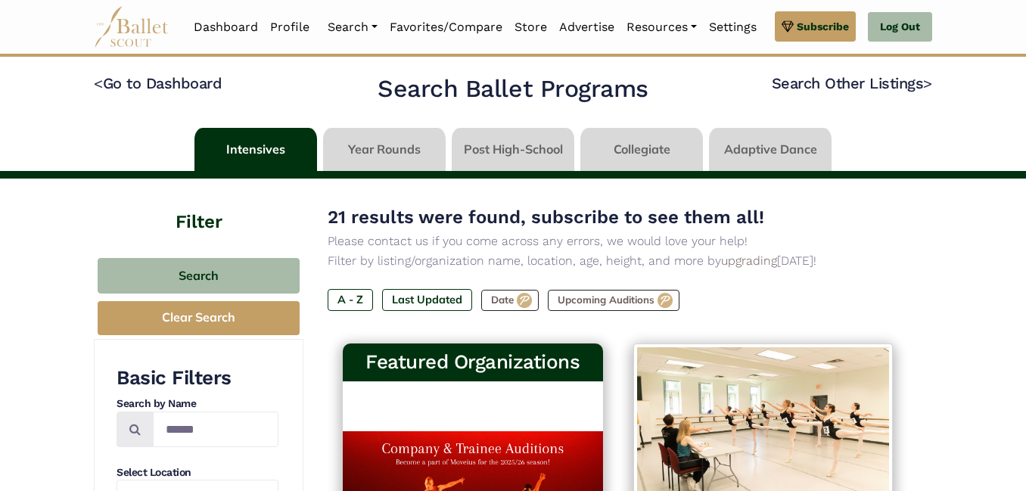
click at [518, 153] on link at bounding box center [513, 149] width 123 height 43
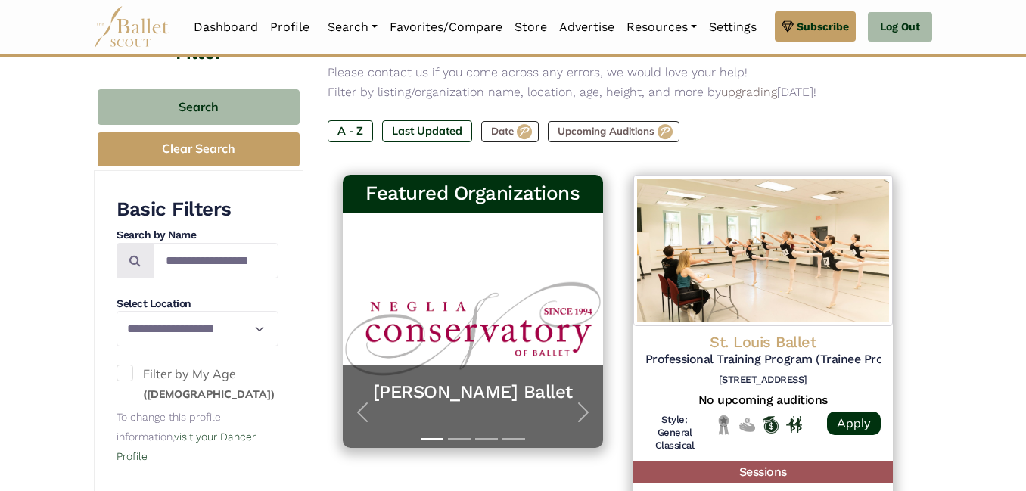
scroll to position [169, 0]
click at [231, 339] on select "**********" at bounding box center [198, 329] width 162 height 36
select select "**"
click at [117, 316] on select "**********" at bounding box center [198, 329] width 162 height 36
click at [127, 381] on span at bounding box center [125, 373] width 17 height 17
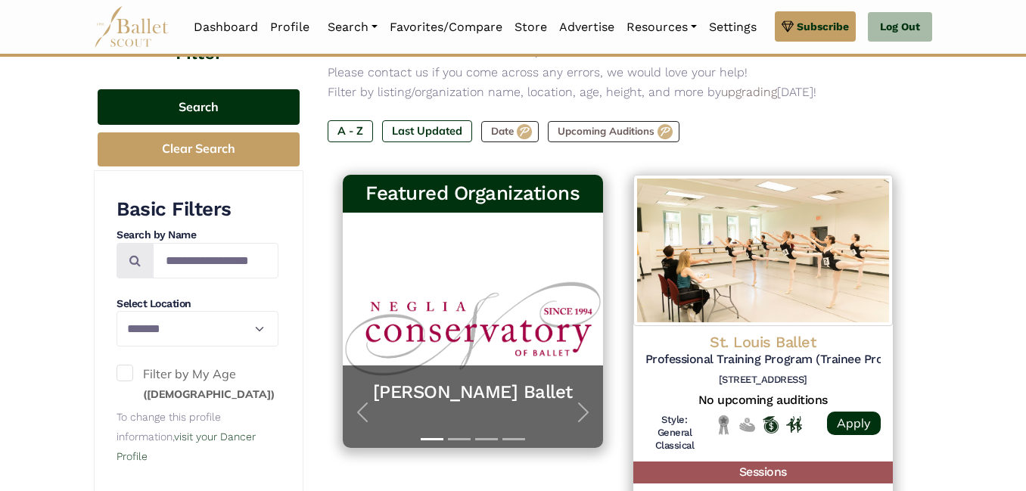
click at [250, 110] on button "Search" at bounding box center [199, 107] width 202 height 36
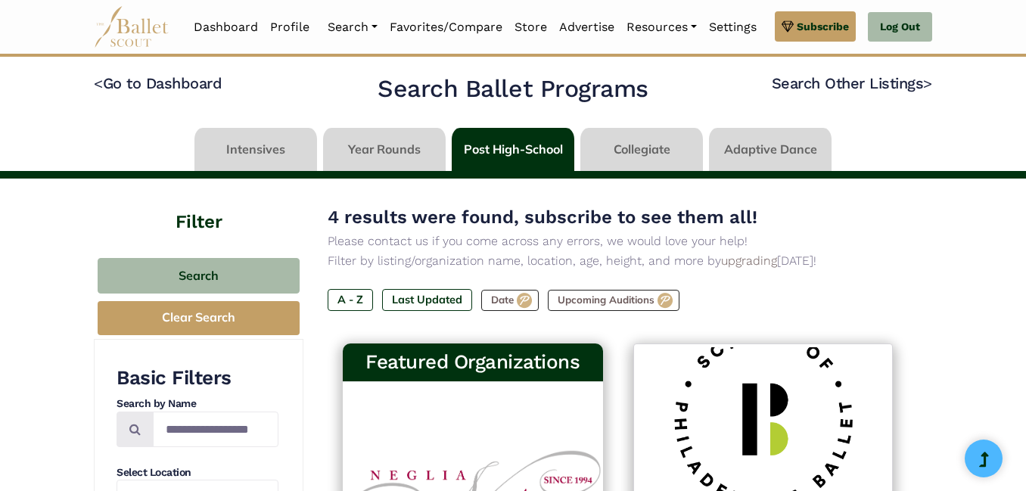
select select "**"
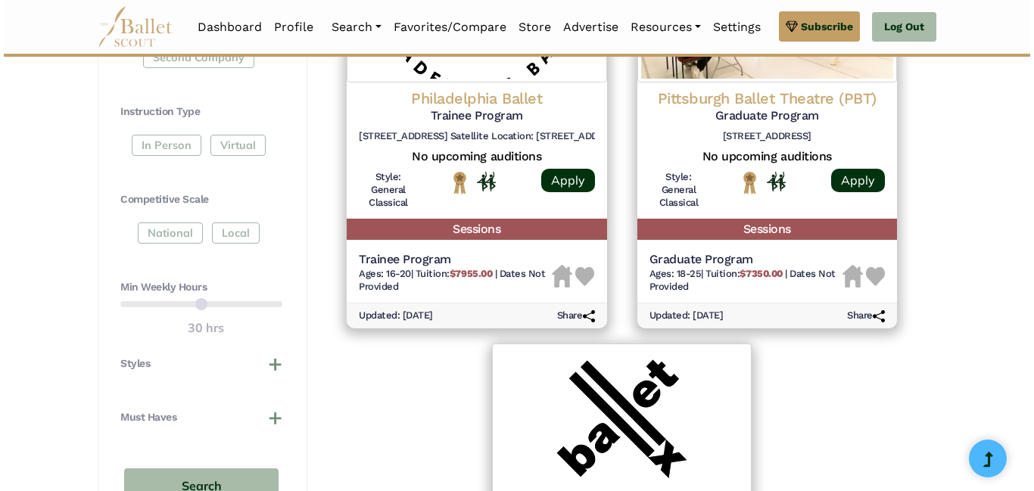
scroll to position [822, 0]
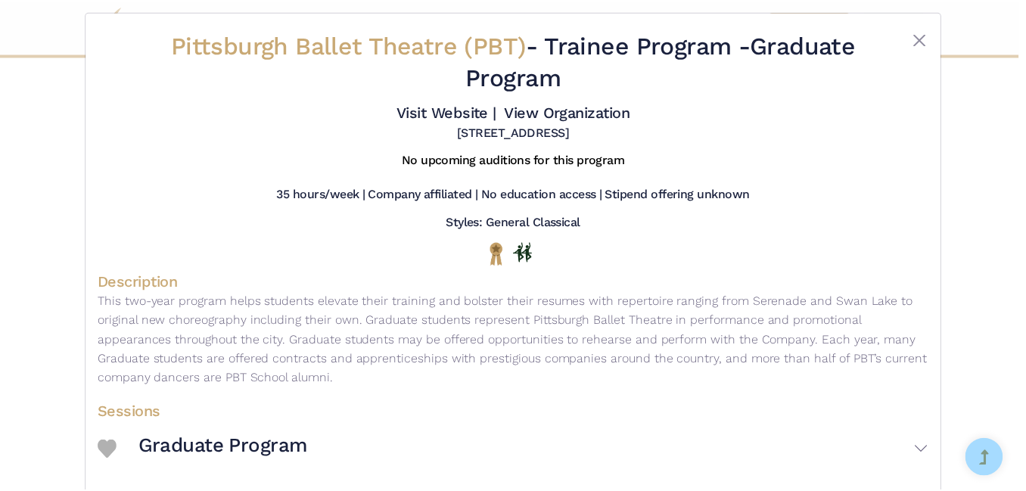
scroll to position [9, 0]
click at [922, 37] on button "Close" at bounding box center [926, 40] width 18 height 18
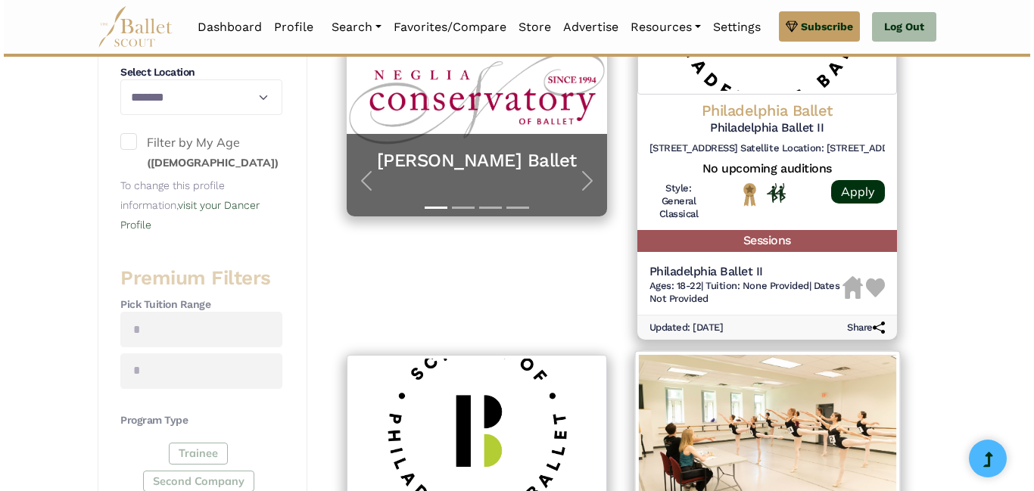
scroll to position [371, 0]
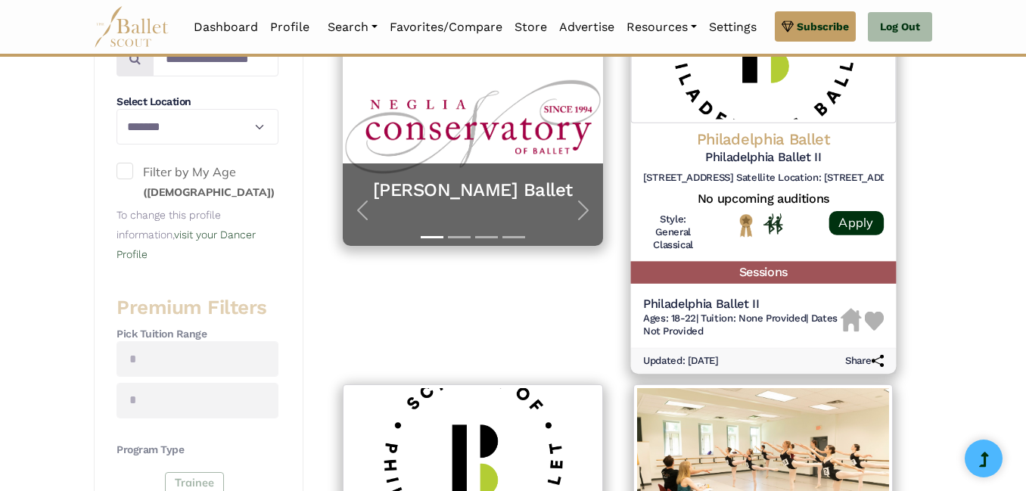
click at [776, 157] on h5 "Philadelphia Ballet II" at bounding box center [762, 157] width 241 height 16
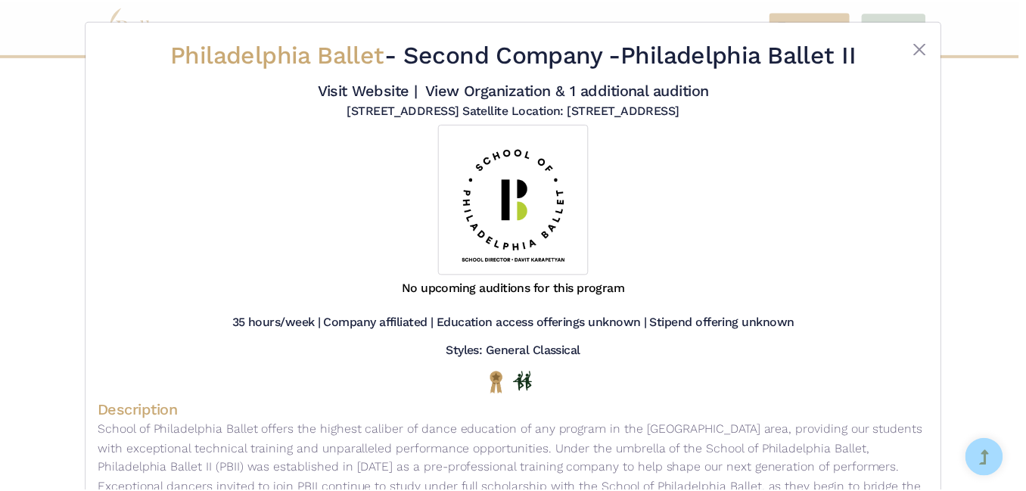
scroll to position [0, 0]
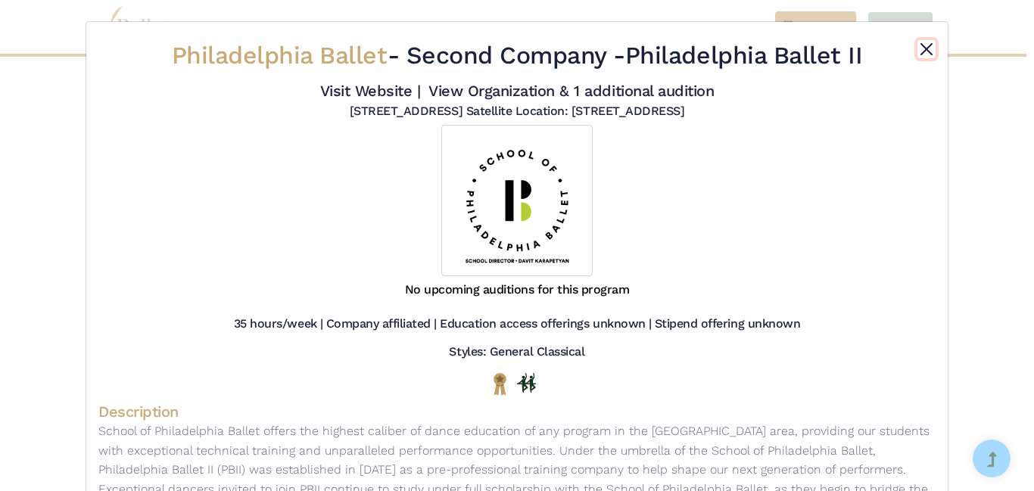
click at [917, 50] on button "Close" at bounding box center [926, 49] width 18 height 18
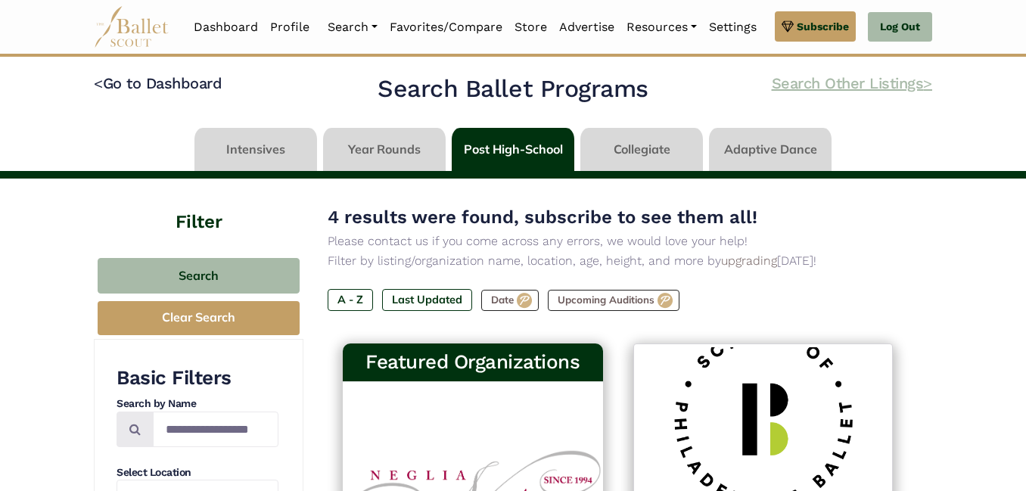
click at [915, 89] on link "Search Other Listings >" at bounding box center [852, 83] width 160 height 18
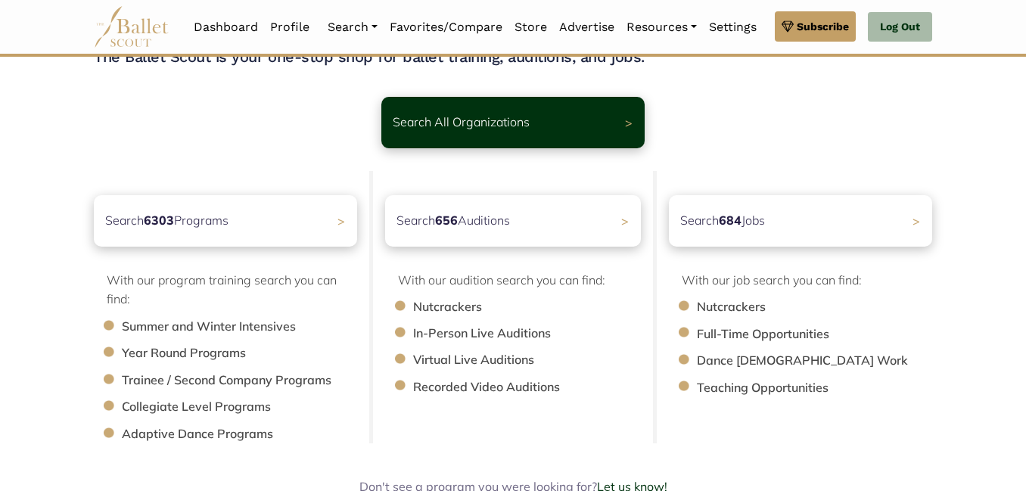
scroll to position [73, 0]
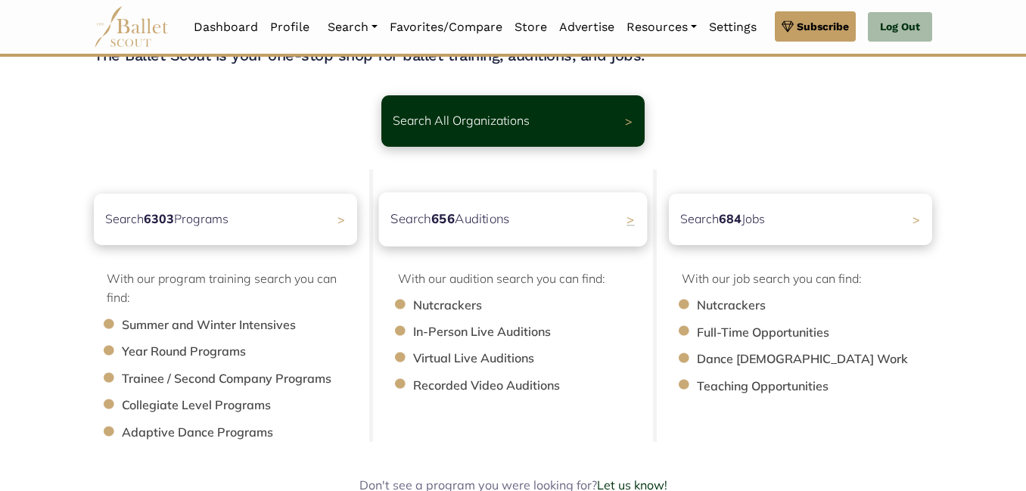
click at [485, 243] on div "Search 656 Auditions >" at bounding box center [513, 219] width 269 height 54
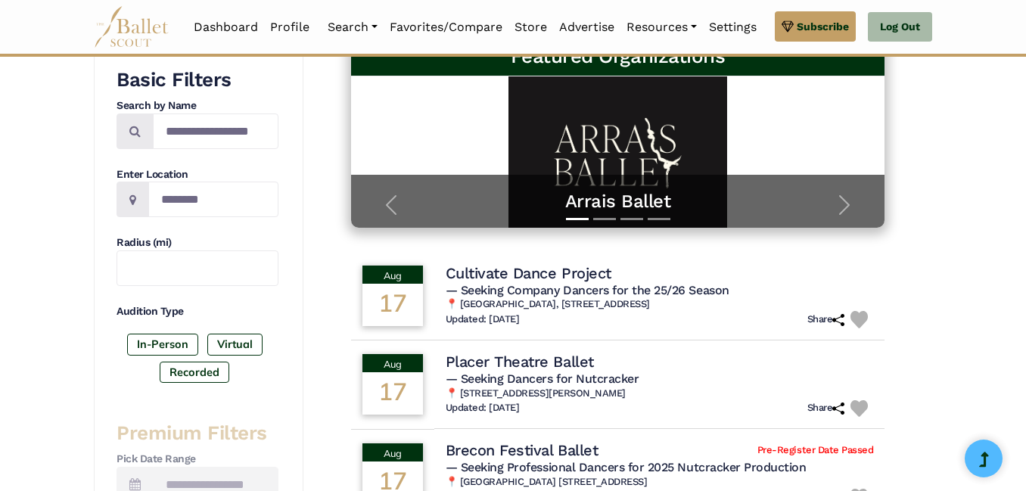
scroll to position [257, 0]
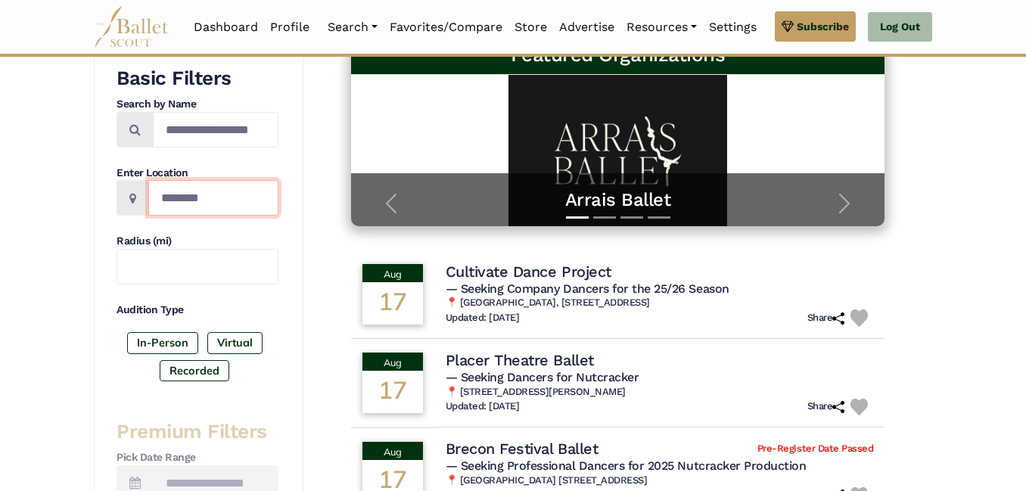
click at [204, 212] on input "Location" at bounding box center [213, 198] width 130 height 36
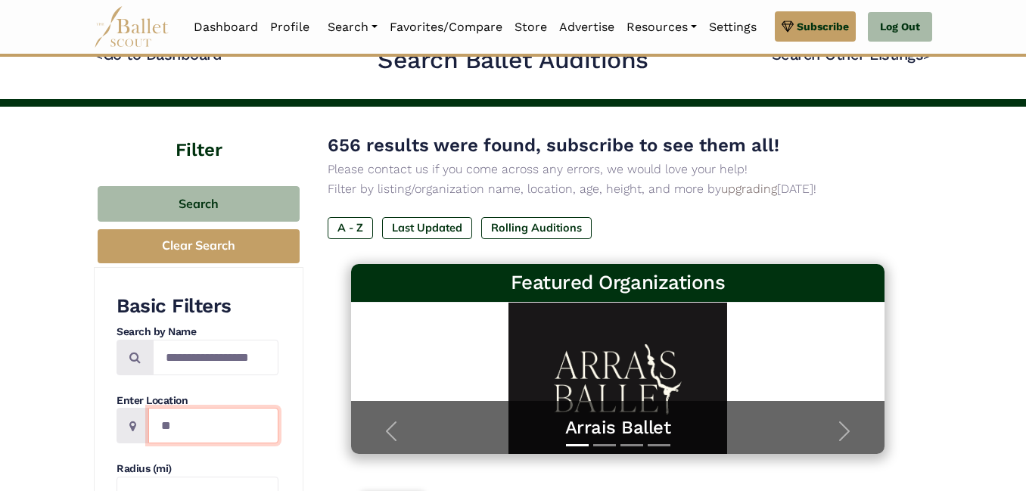
scroll to position [27, 0]
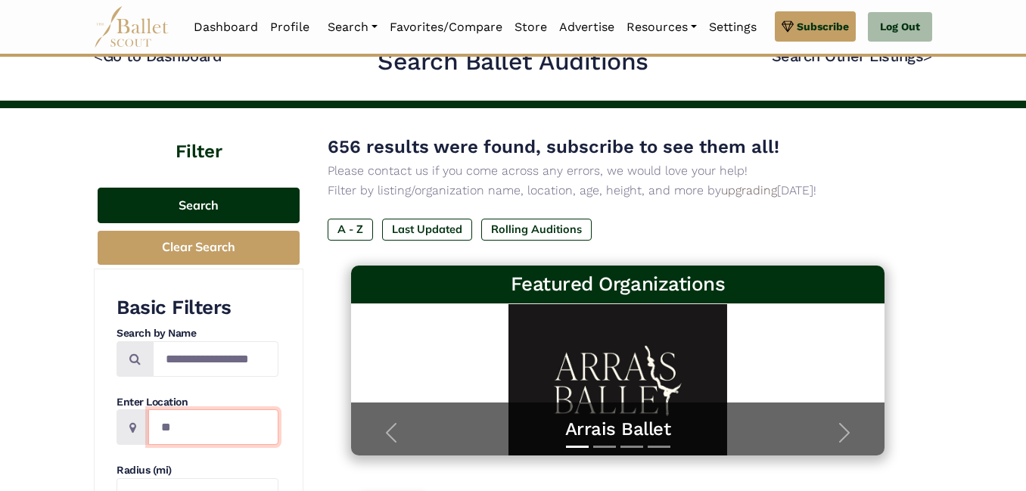
type input "**"
click at [233, 211] on button "Search" at bounding box center [199, 206] width 202 height 36
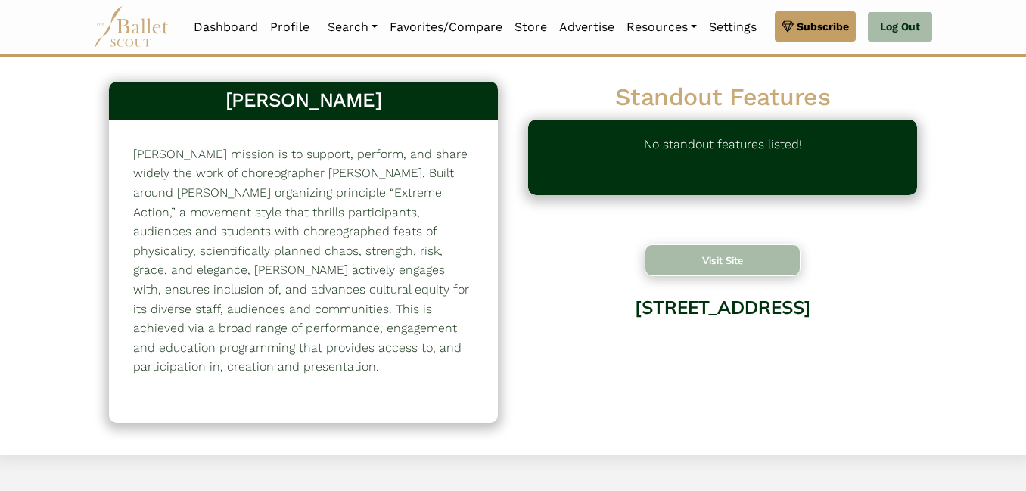
click at [771, 268] on button "Visit Site" at bounding box center [723, 260] width 156 height 32
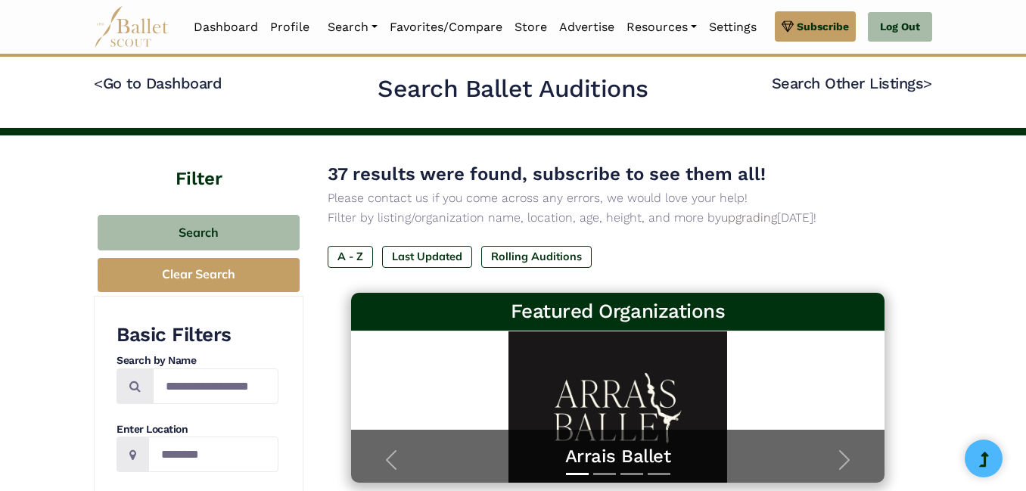
type input "**"
type input "***"
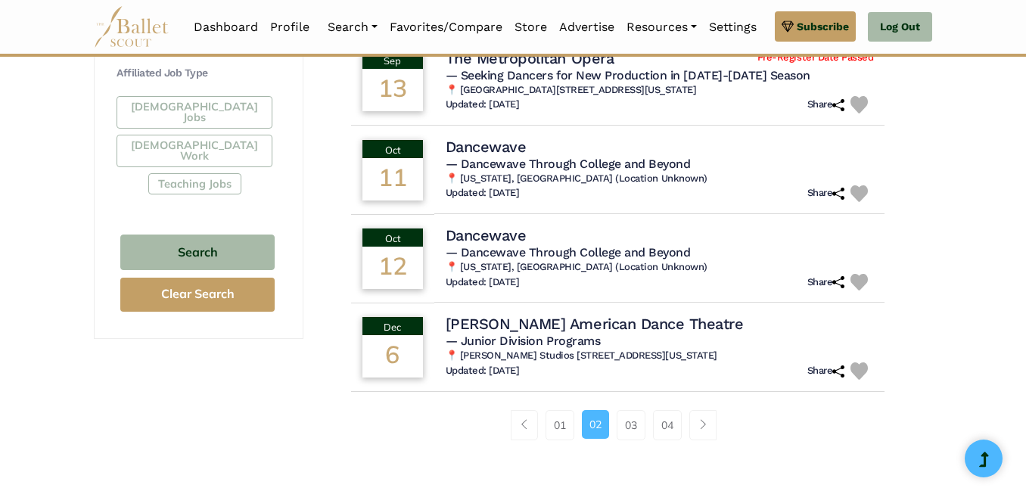
scroll to position [915, 0]
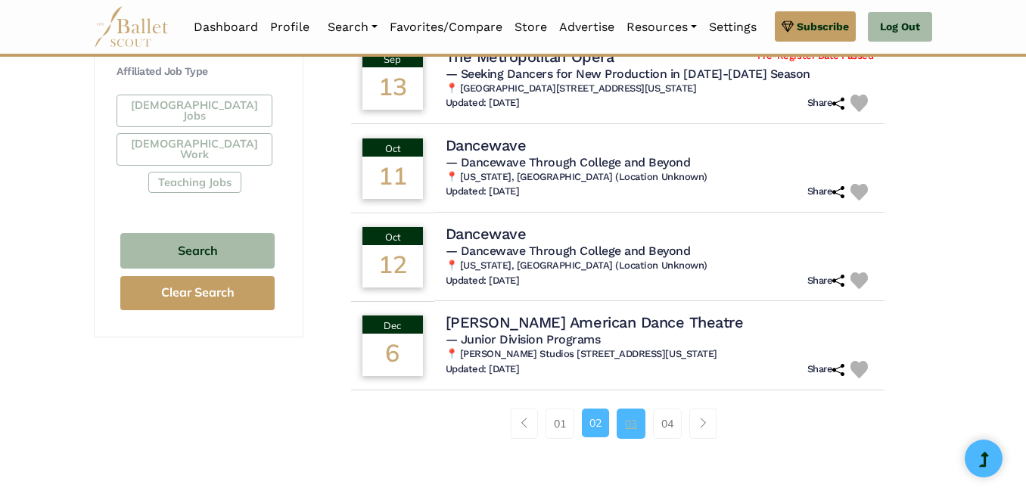
click at [630, 439] on link "03" at bounding box center [631, 424] width 29 height 30
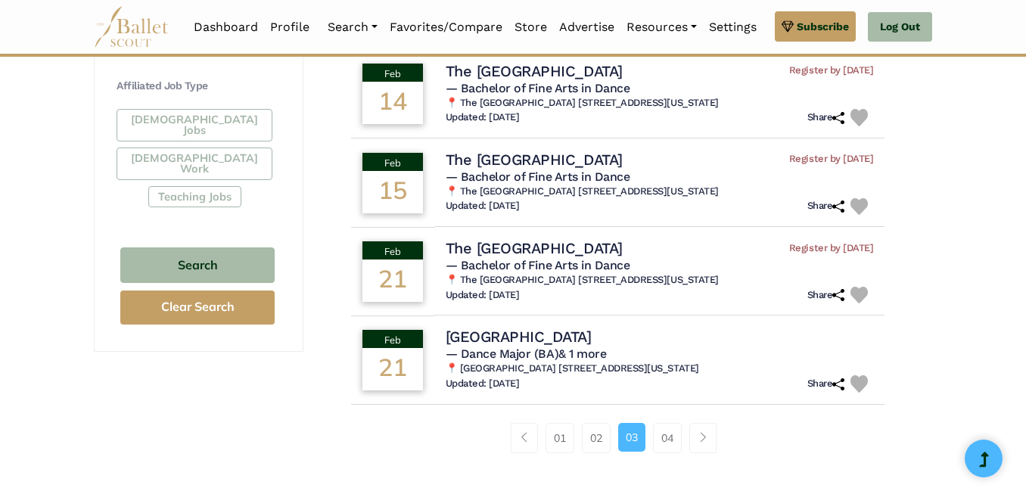
scroll to position [901, 0]
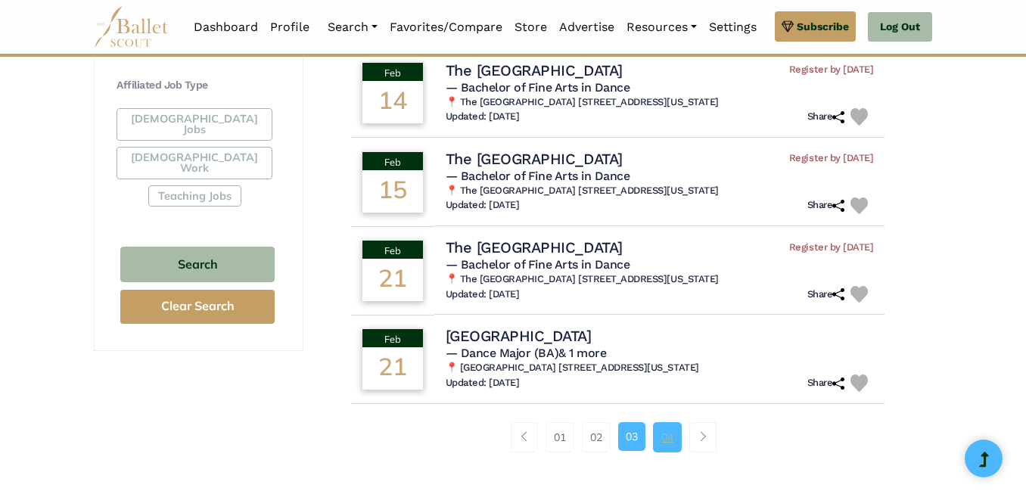
click at [681, 448] on link "04" at bounding box center [667, 437] width 29 height 30
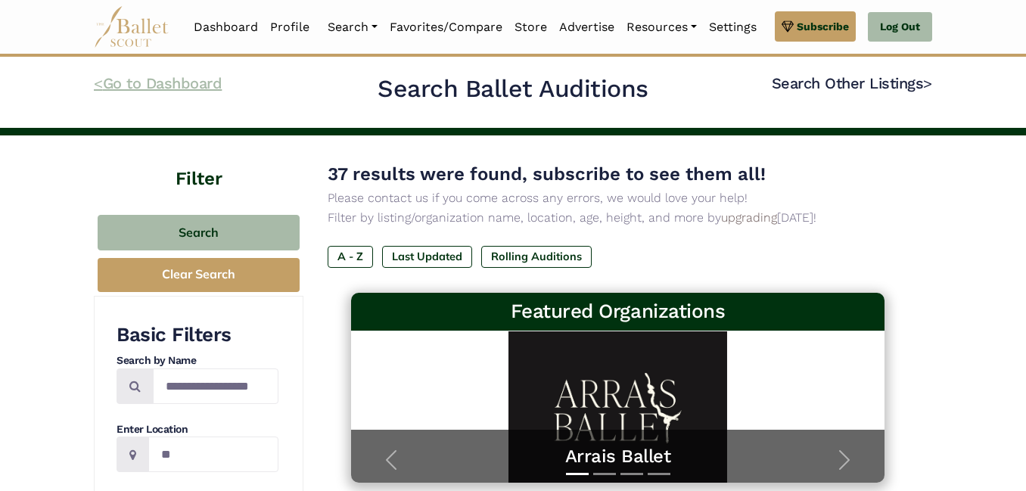
click at [207, 88] on link "< Go to Dashboard" at bounding box center [158, 83] width 128 height 18
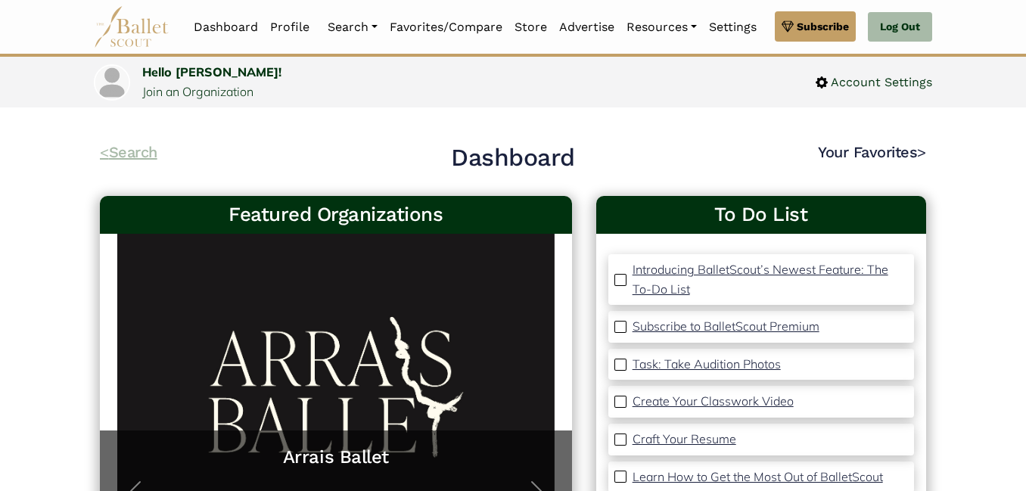
click at [129, 154] on link "< Search" at bounding box center [129, 152] width 58 height 18
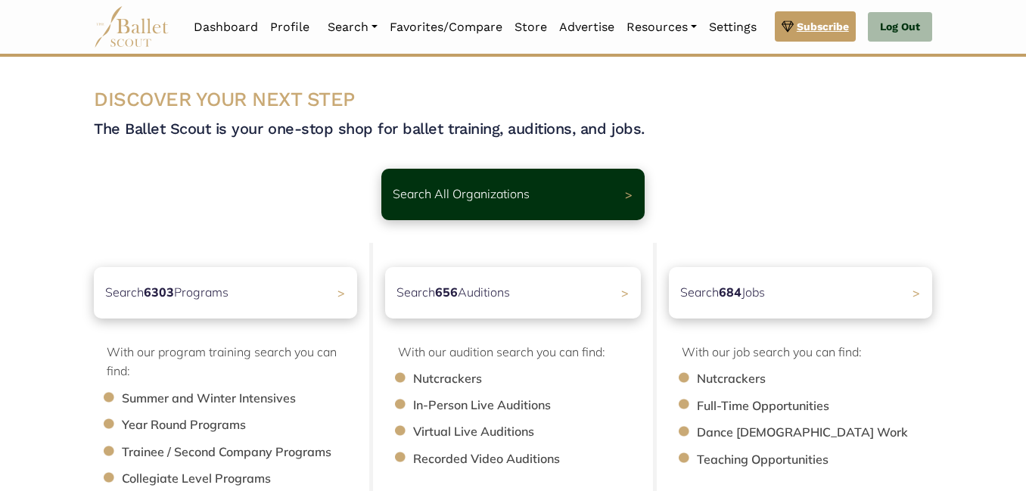
scroll to position [72, 0]
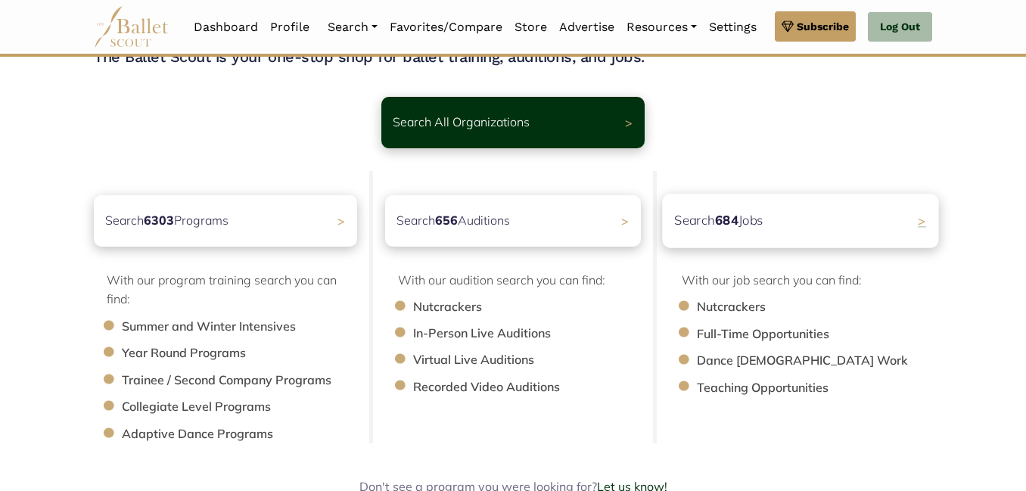
click at [826, 207] on div "Search 684 Jobs >" at bounding box center [800, 221] width 276 height 54
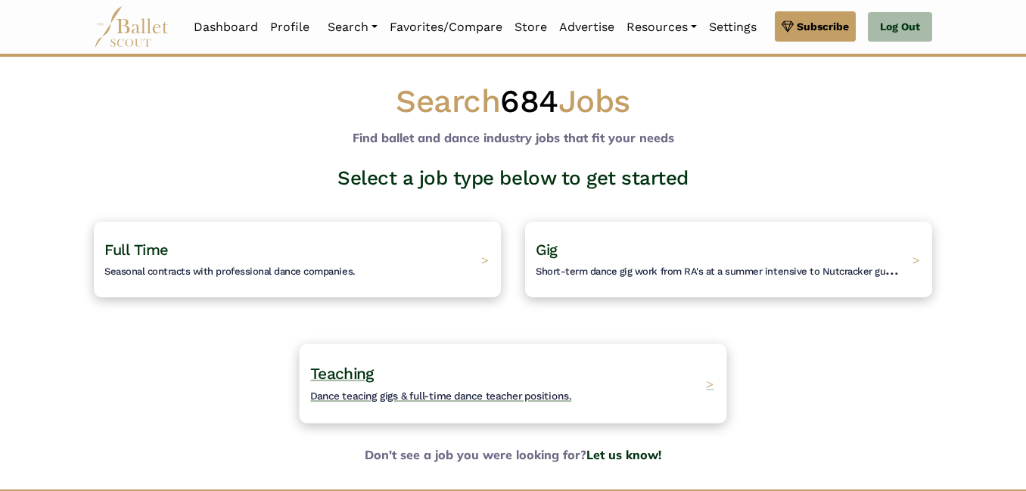
click at [561, 391] on h4 "Teaching Dance teacing gigs & full-time dance teacher positions." at bounding box center [440, 384] width 261 height 42
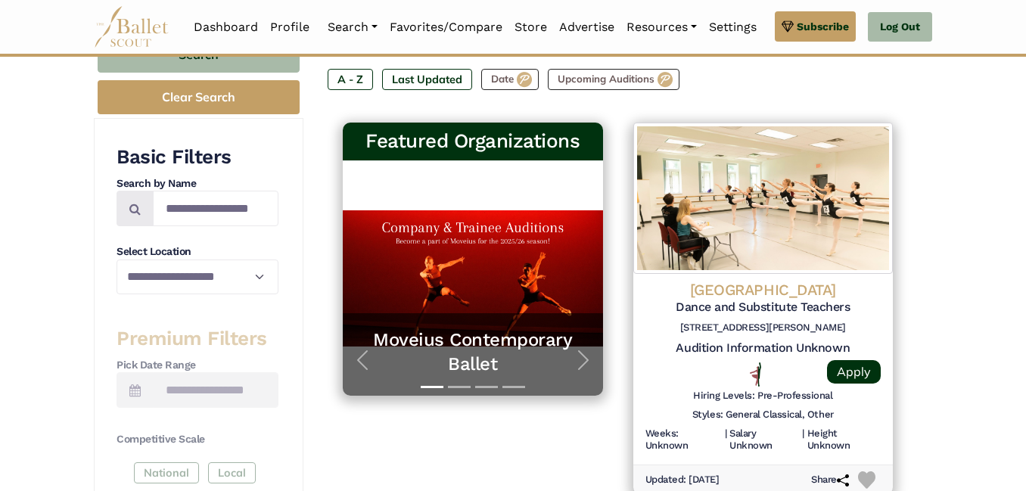
scroll to position [251, 0]
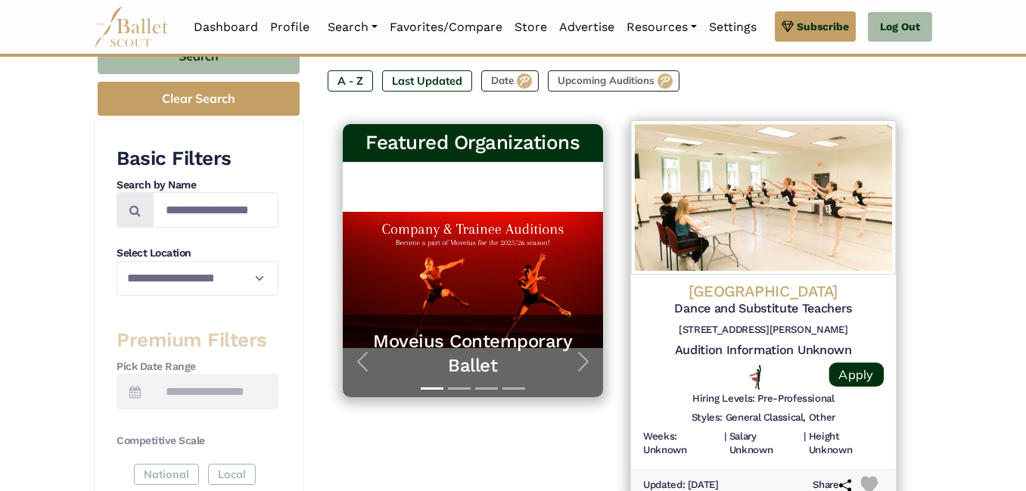
click at [841, 296] on h4 "Peninsula Ballet Theatre" at bounding box center [762, 291] width 241 height 20
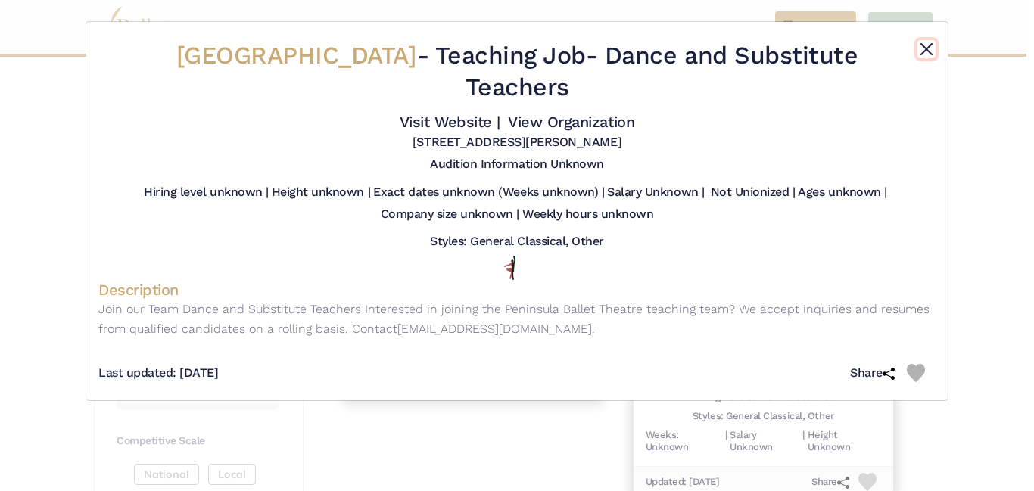
click at [922, 45] on button "Close" at bounding box center [926, 49] width 18 height 18
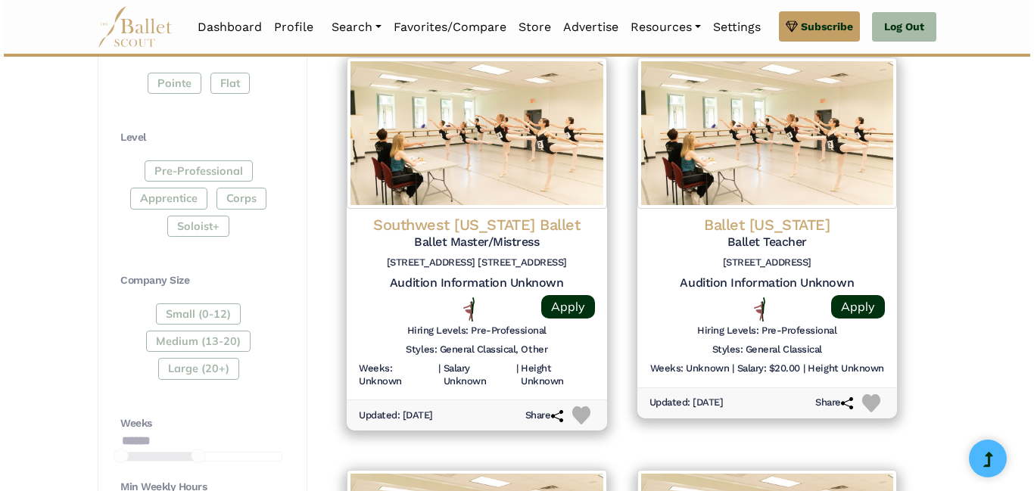
scroll to position [732, 0]
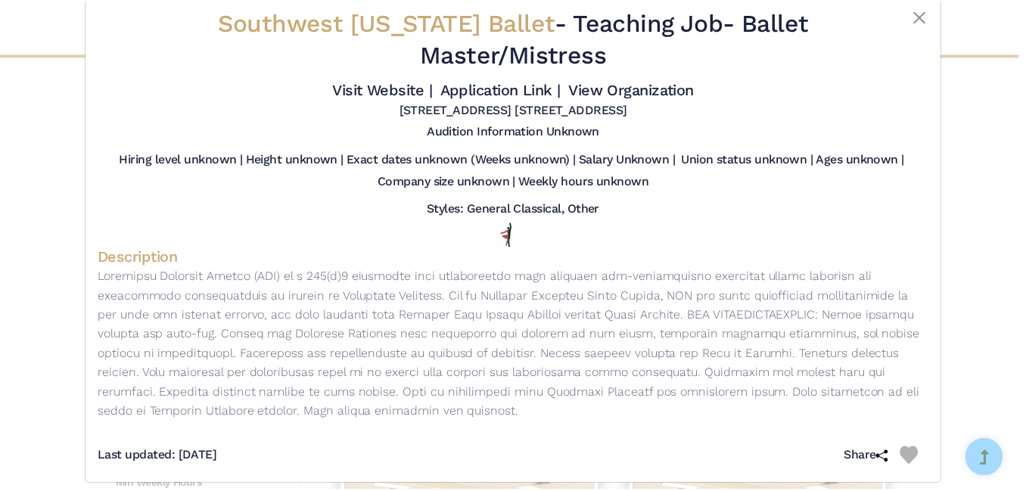
scroll to position [48, 0]
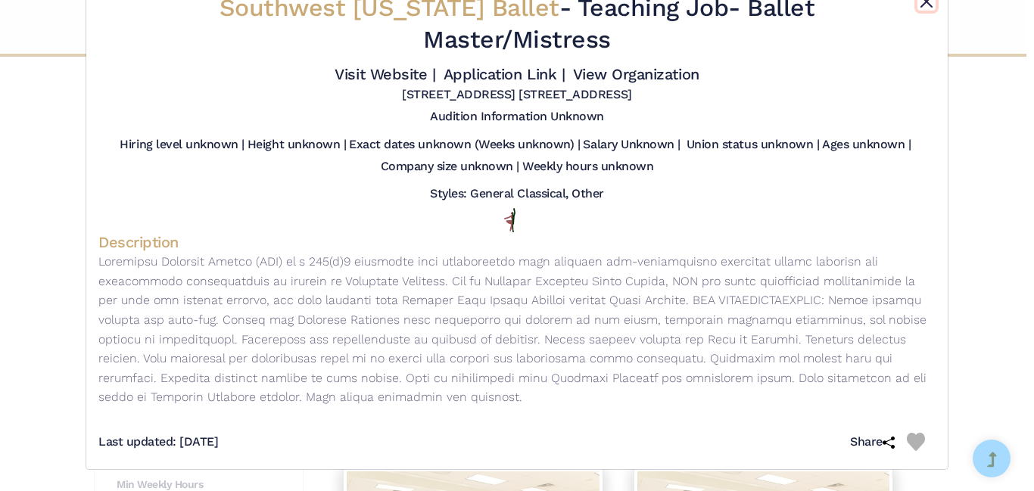
click at [924, 8] on button "Close" at bounding box center [926, 1] width 18 height 18
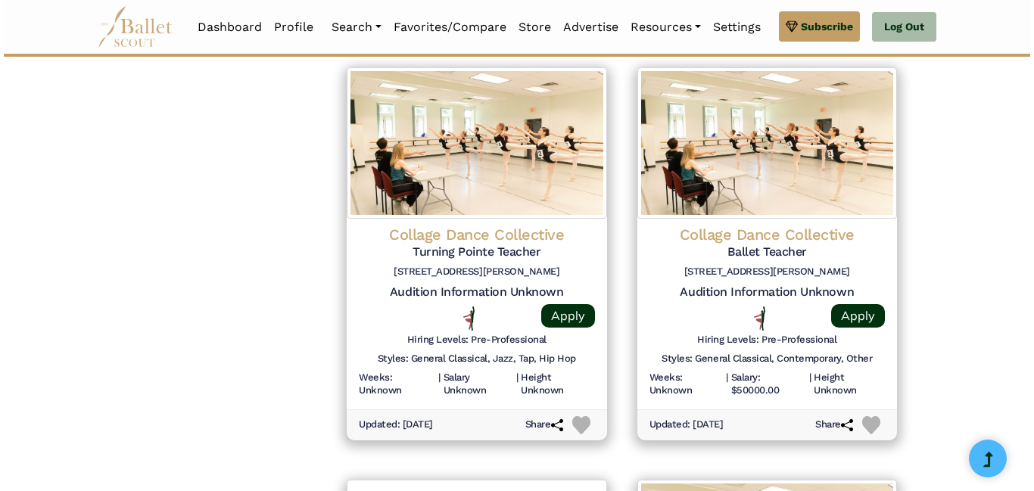
scroll to position [1547, 0]
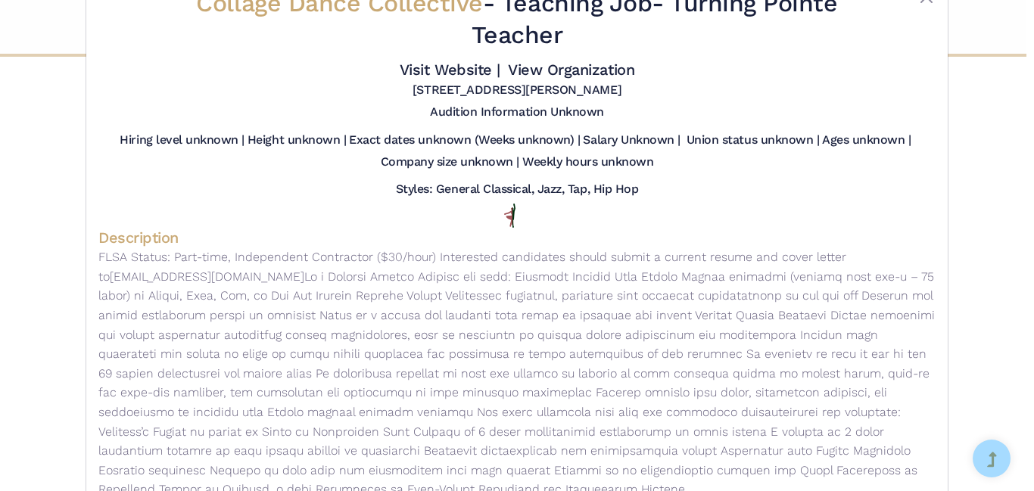
scroll to position [0, 0]
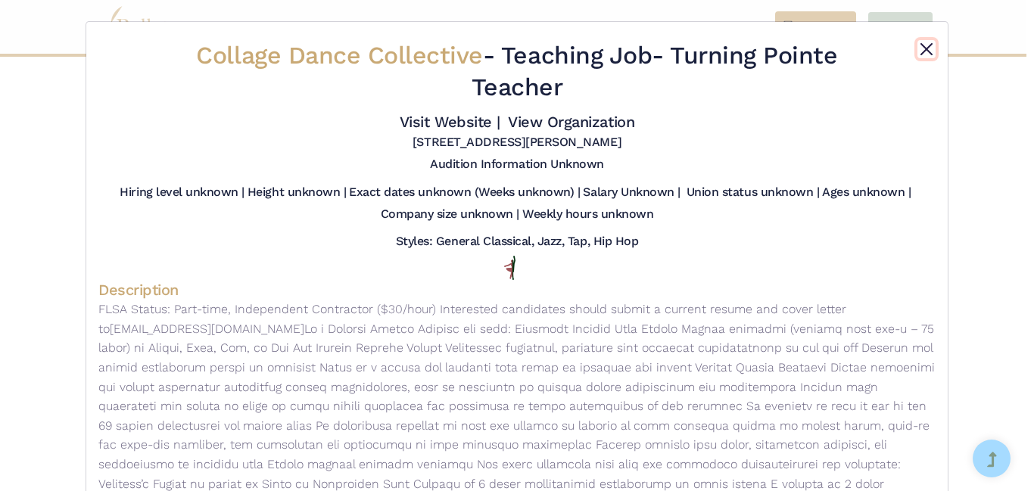
click at [919, 57] on button "Close" at bounding box center [926, 49] width 18 height 18
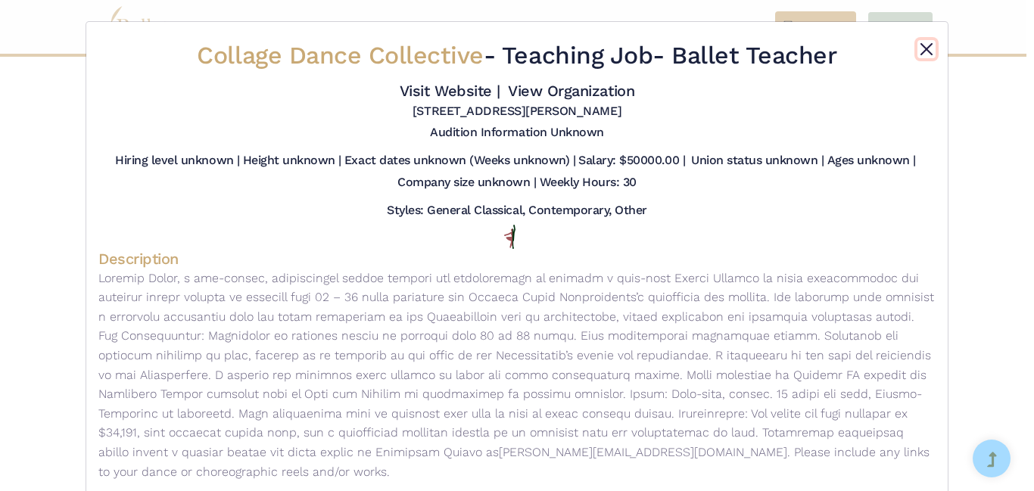
click at [922, 44] on button "Close" at bounding box center [926, 49] width 18 height 18
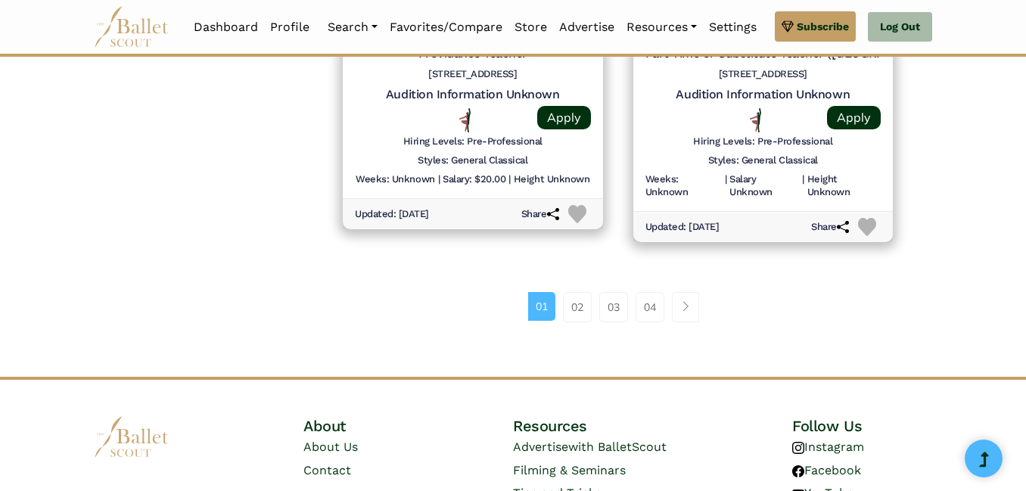
scroll to position [2166, 0]
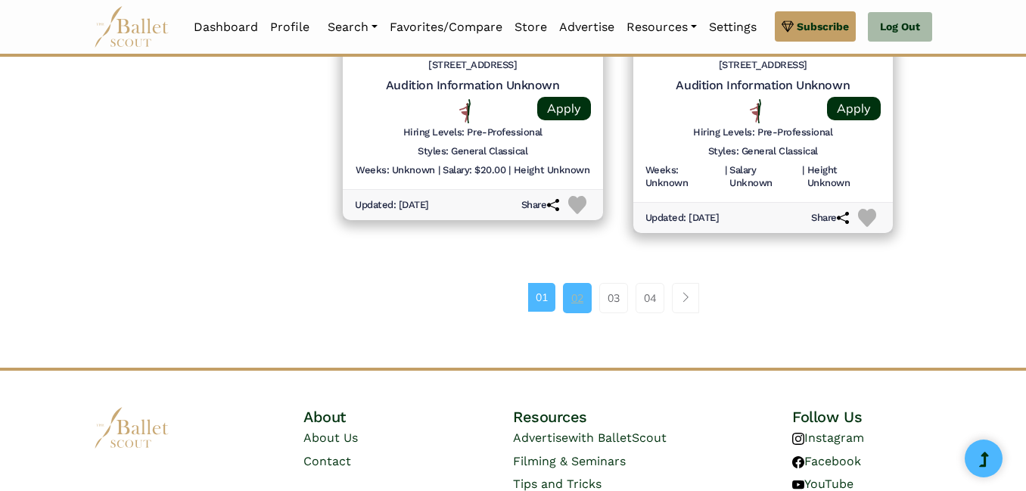
click at [586, 303] on link "02" at bounding box center [577, 298] width 29 height 30
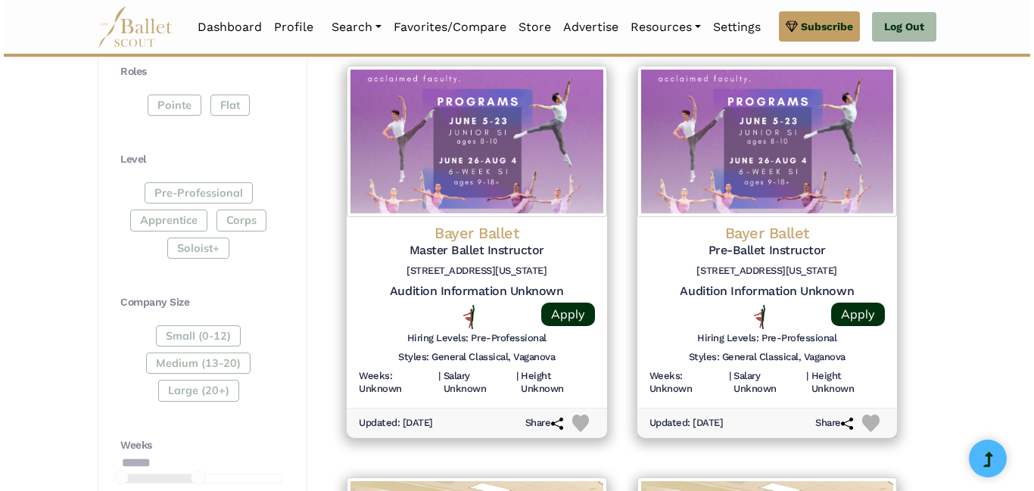
scroll to position [711, 0]
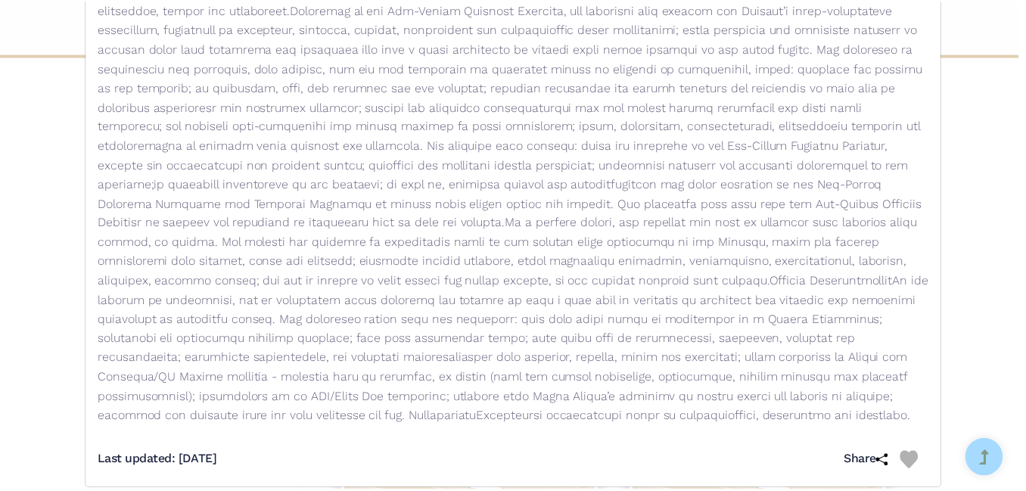
scroll to position [0, 0]
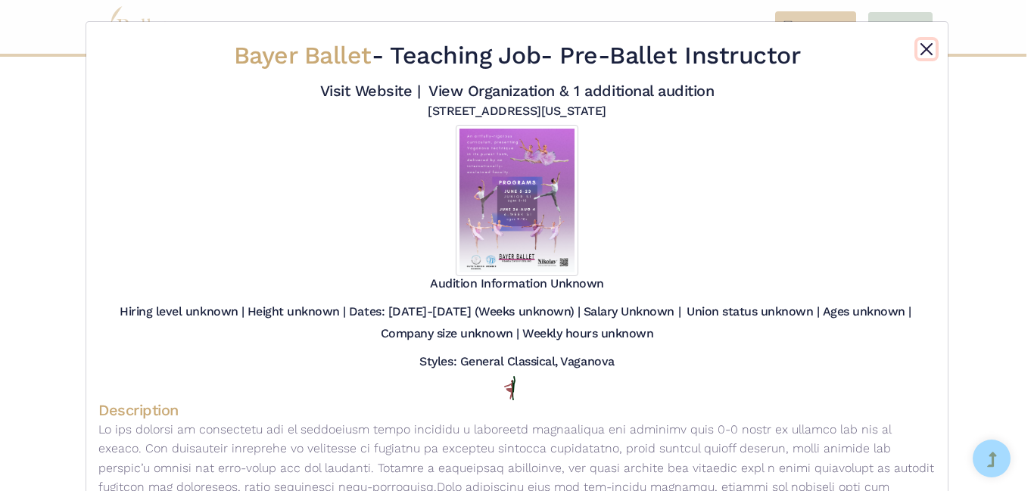
click at [923, 54] on button "Close" at bounding box center [926, 49] width 18 height 18
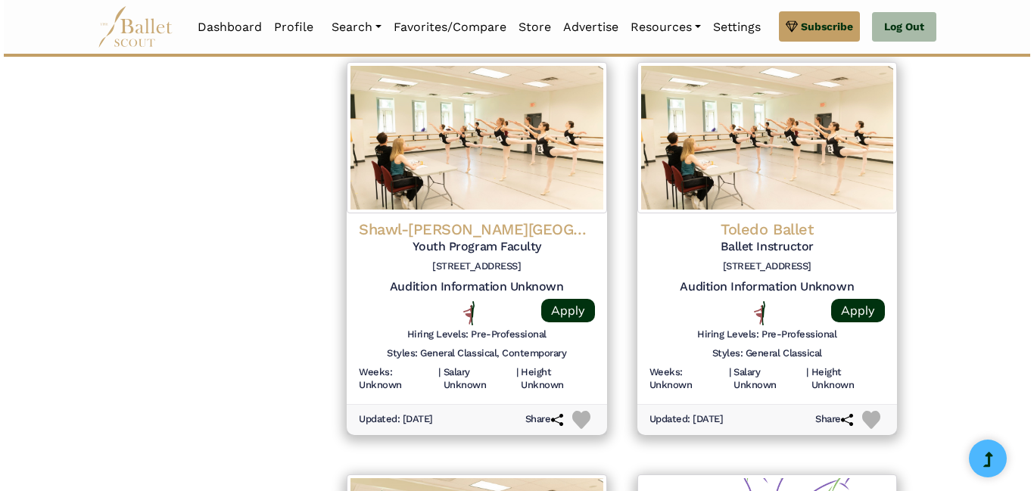
scroll to position [1552, 0]
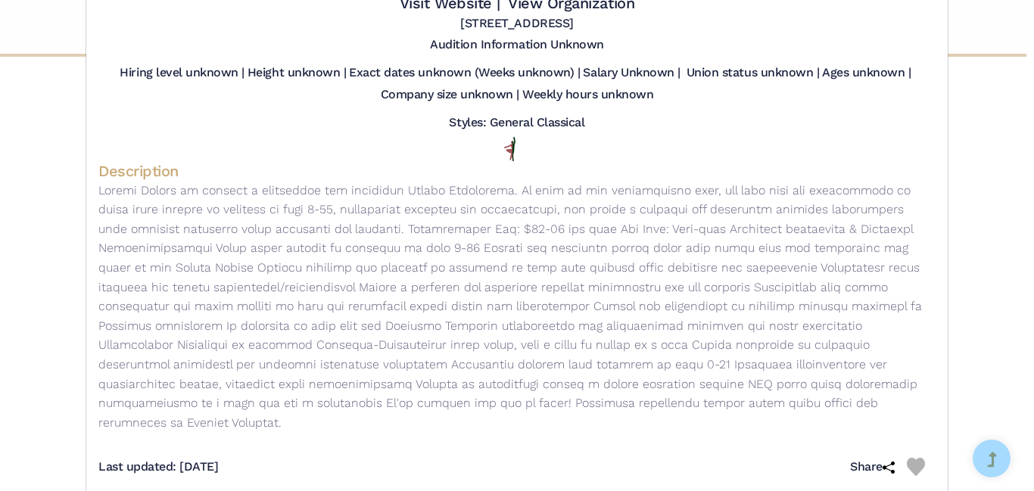
scroll to position [94, 0]
